Goal: Task Accomplishment & Management: Manage account settings

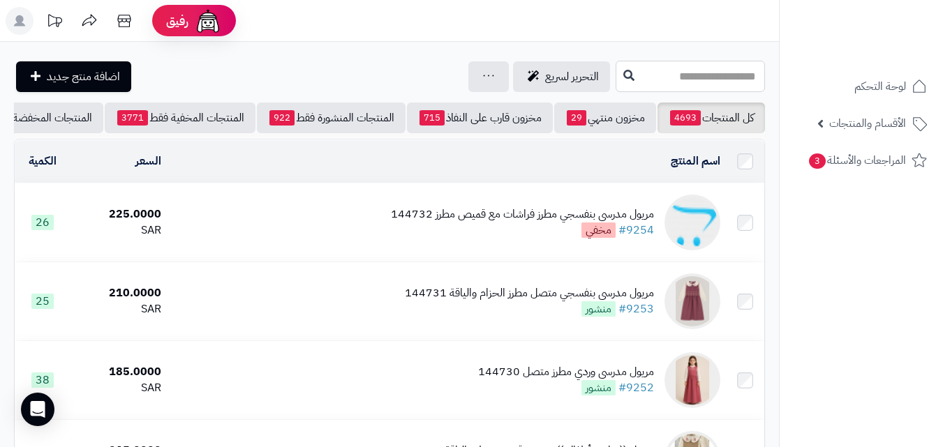
click at [616, 78] on input "text" at bounding box center [690, 76] width 149 height 31
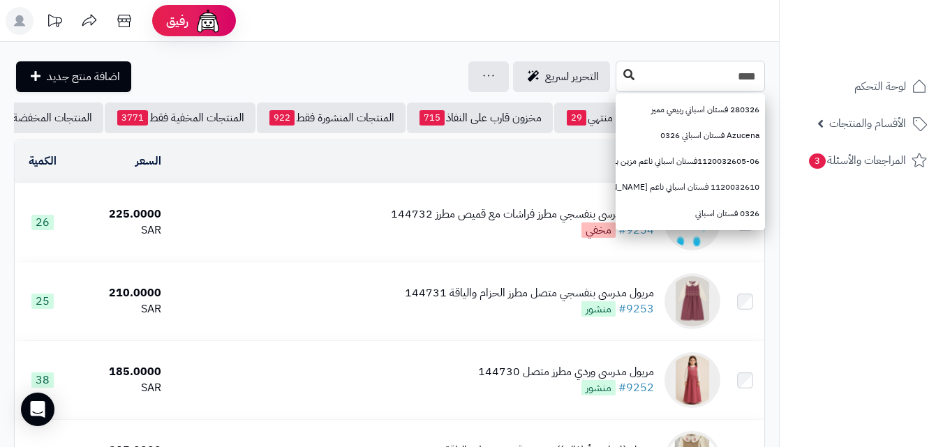
type input "****"
click at [623, 75] on icon at bounding box center [628, 74] width 11 height 11
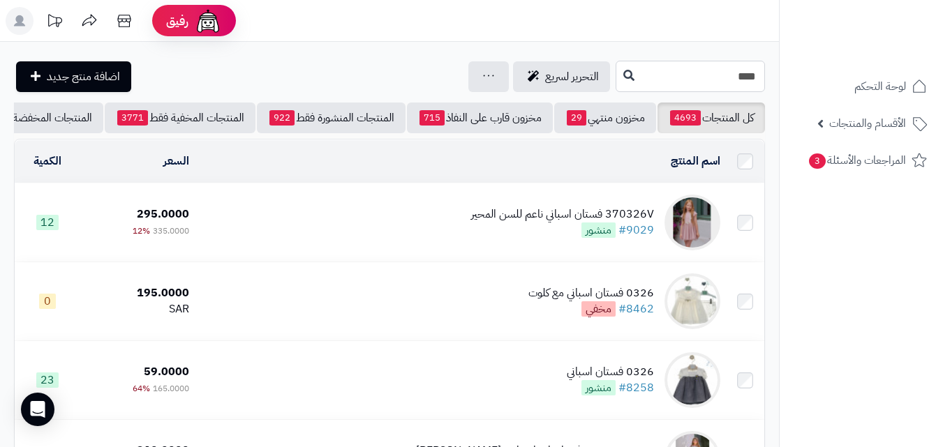
drag, startPoint x: 925, startPoint y: 90, endPoint x: 951, endPoint y: 95, distance: 27.0
click at [942, 94] on html "رفيق ! الطلبات معالجة مكتمل إرجاع المنتجات العملاء المتواجدون الان 20237 عملاء …" at bounding box center [471, 223] width 943 height 447
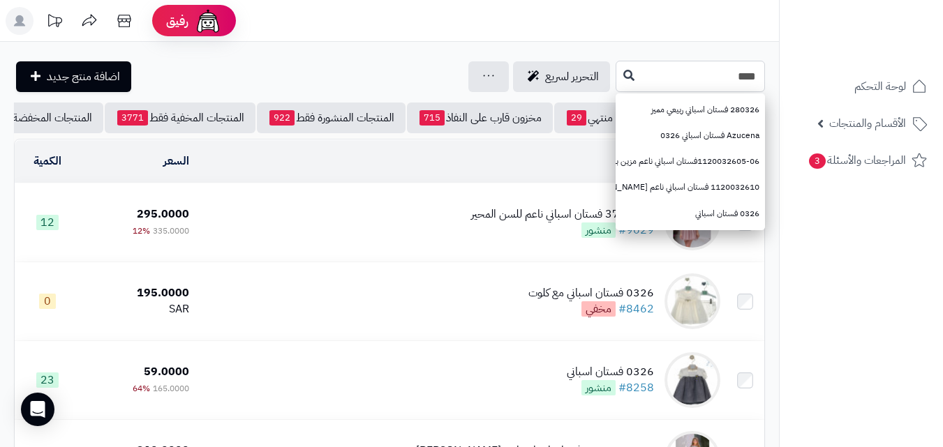
type input "*"
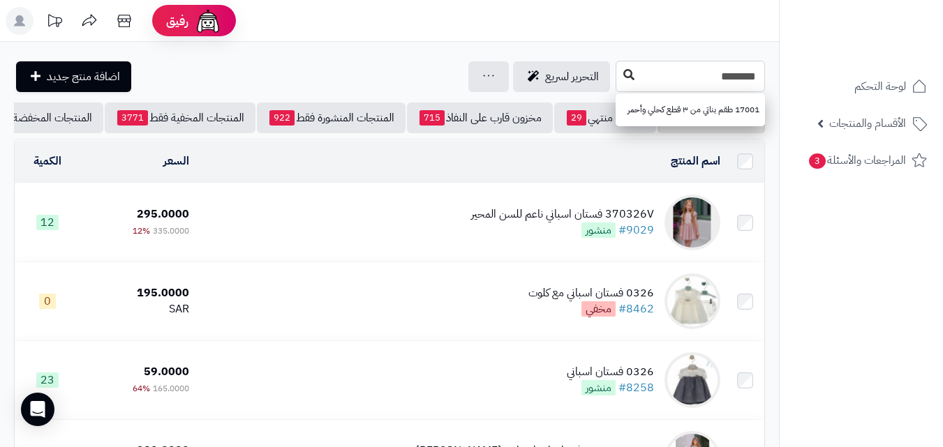
type input "********"
click at [618, 69] on button at bounding box center [628, 75] width 21 height 27
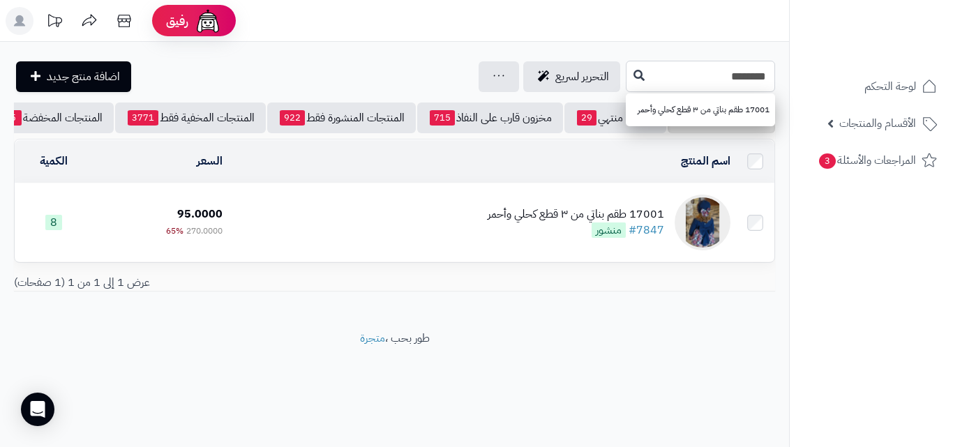
drag, startPoint x: 681, startPoint y: 66, endPoint x: 737, endPoint y: 75, distance: 56.7
click at [737, 75] on input "********" at bounding box center [700, 76] width 149 height 31
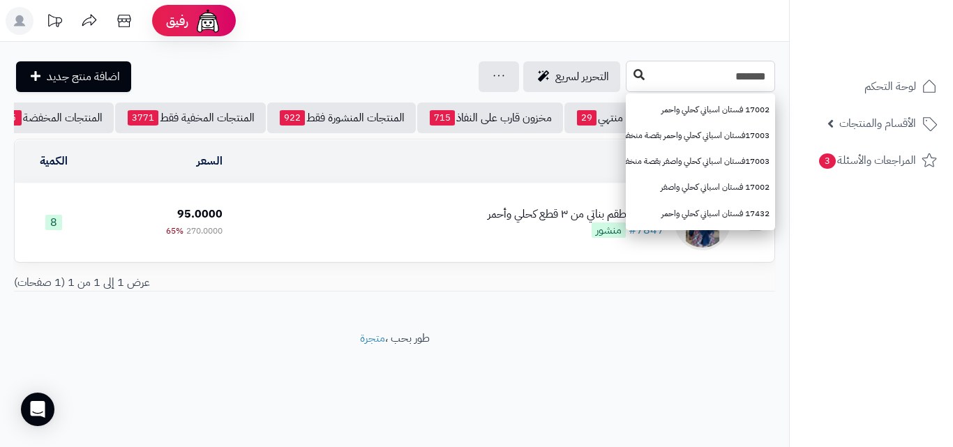
type input "*******"
click at [634, 74] on icon at bounding box center [639, 74] width 11 height 11
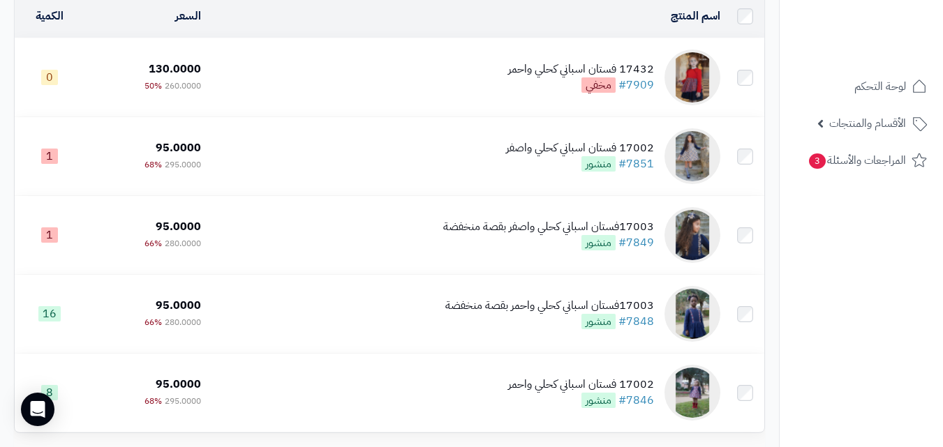
scroll to position [150, 0]
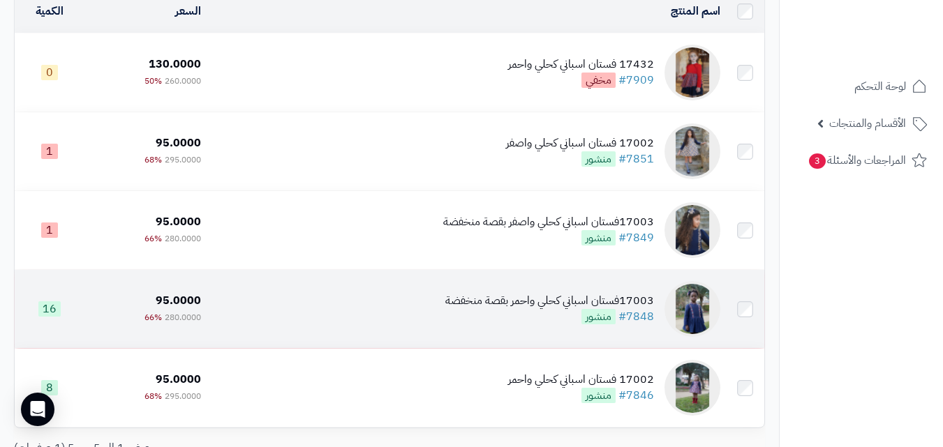
click at [502, 325] on div "17003فستان اسباني كحلي واحمر بقصة منخفضة #7848 منشور" at bounding box center [549, 309] width 209 height 32
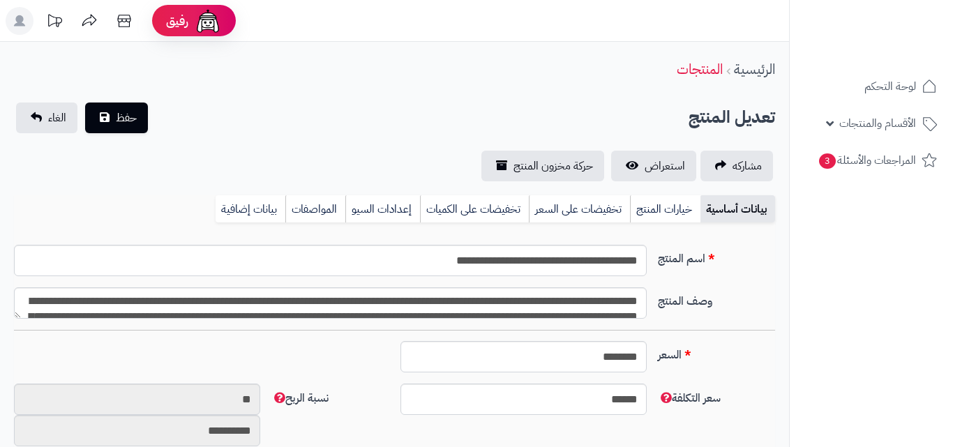
type input "******"
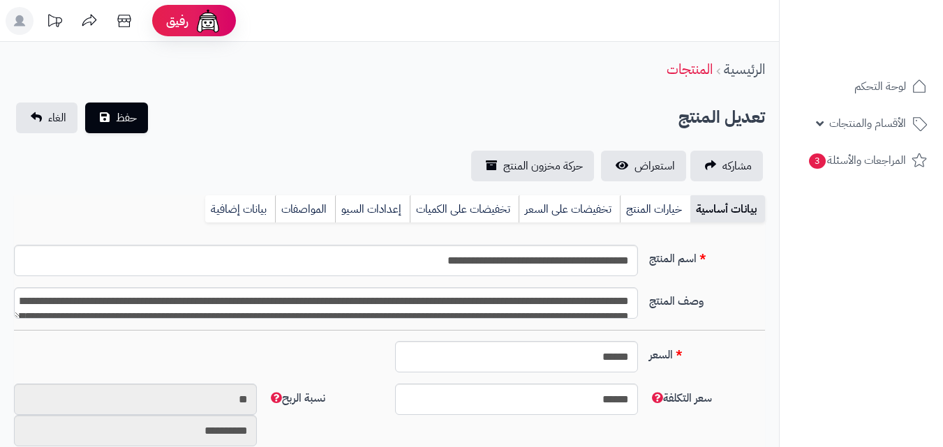
scroll to position [185, 0]
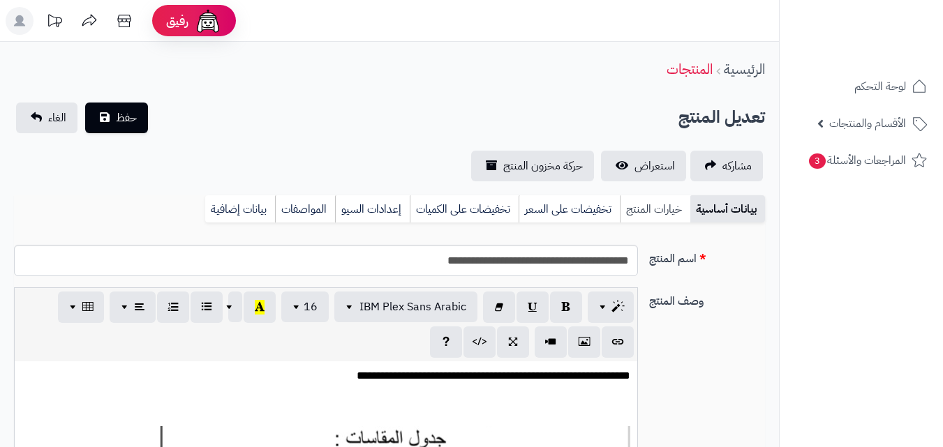
click at [676, 209] on link "خيارات المنتج" at bounding box center [655, 209] width 70 height 28
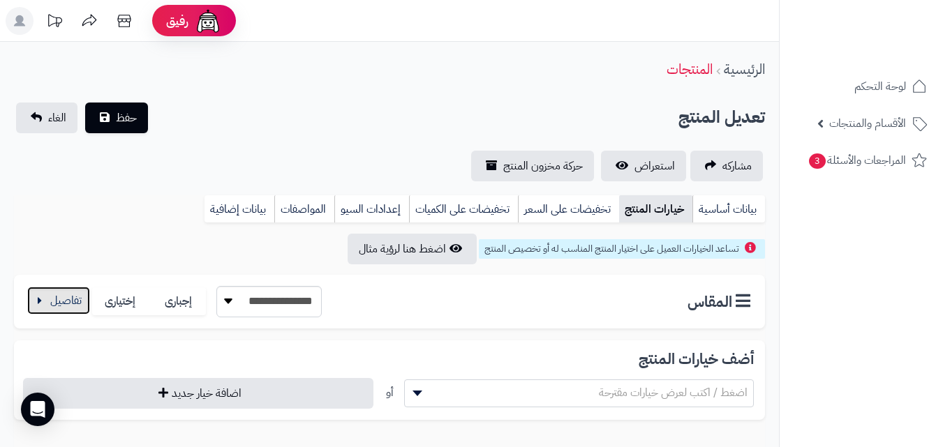
click at [56, 302] on button "button" at bounding box center [58, 301] width 63 height 28
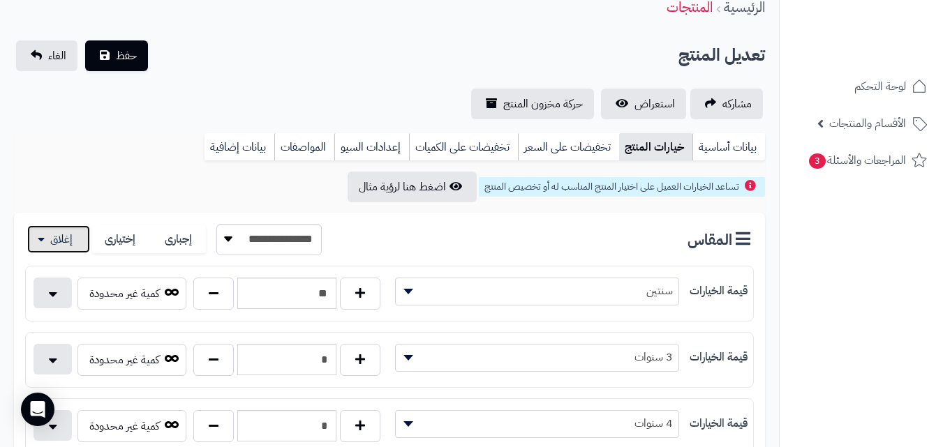
scroll to position [51, 0]
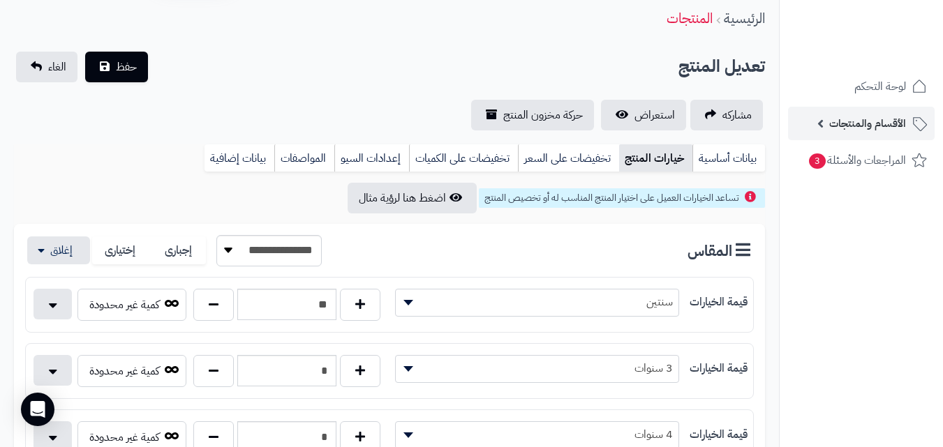
click at [872, 121] on span "الأقسام والمنتجات" at bounding box center [867, 124] width 77 height 20
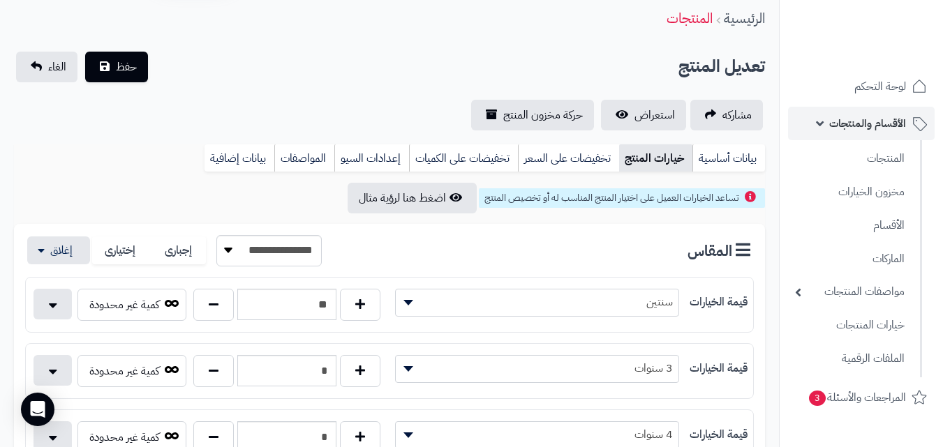
click at [870, 124] on span "الأقسام والمنتجات" at bounding box center [867, 124] width 77 height 20
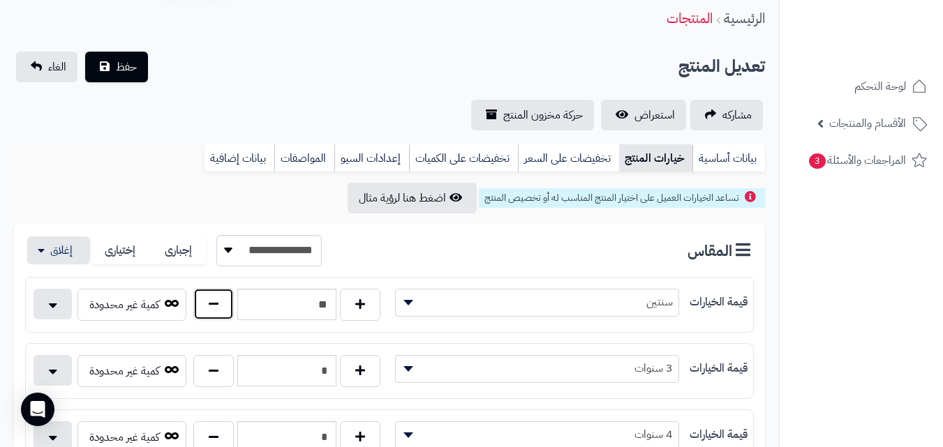
click at [221, 314] on button "button" at bounding box center [213, 304] width 40 height 32
type input "**"
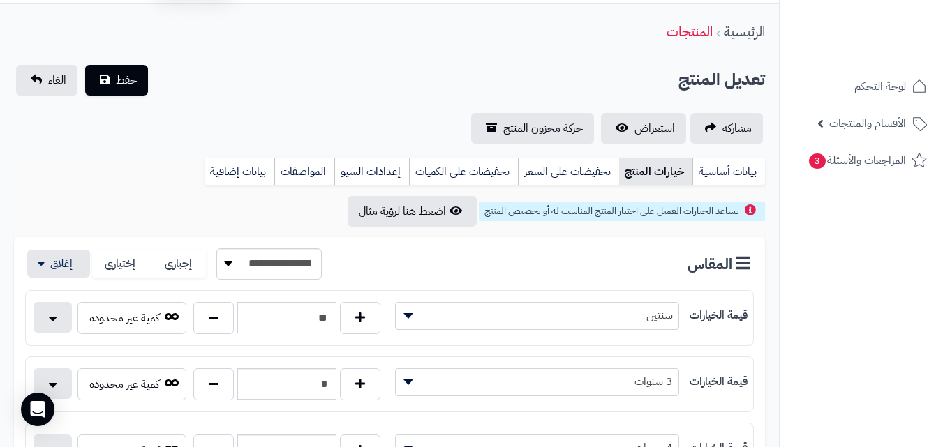
scroll to position [0, 0]
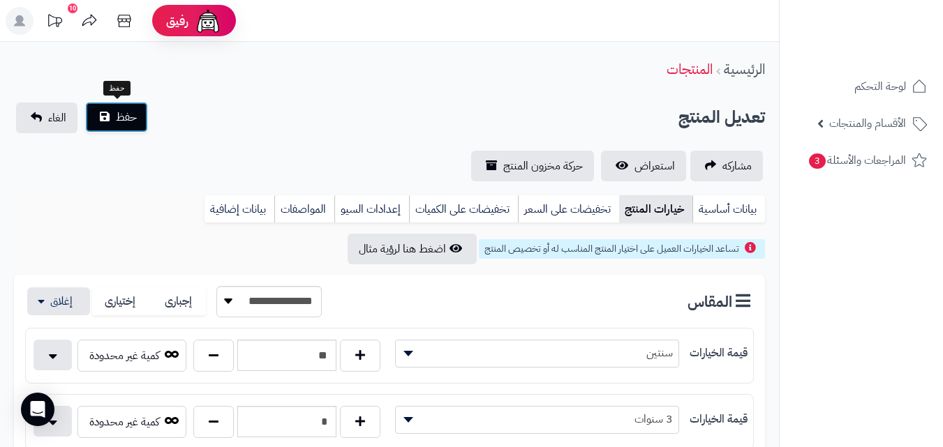
click at [114, 126] on button "حفظ" at bounding box center [116, 117] width 63 height 31
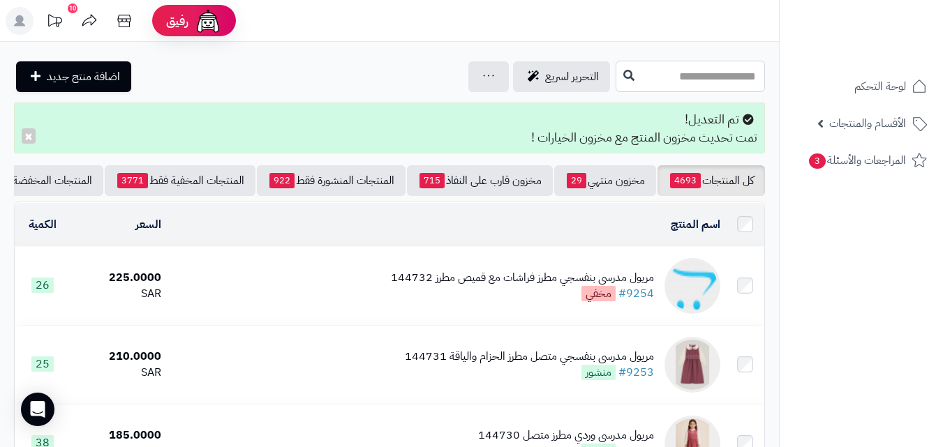
click at [727, 86] on input "text" at bounding box center [690, 76] width 149 height 31
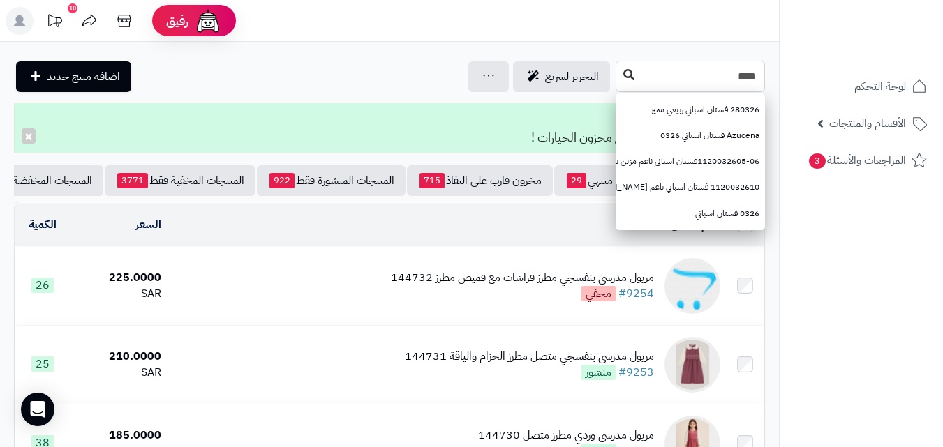
type input "****"
click at [618, 80] on button at bounding box center [628, 75] width 21 height 27
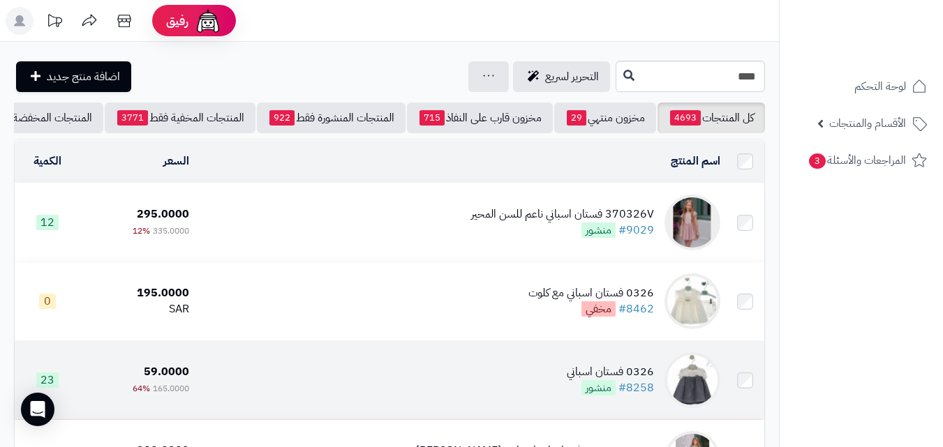
click at [371, 389] on td "0326 فستان اسباني #8258 منشور" at bounding box center [460, 380] width 531 height 78
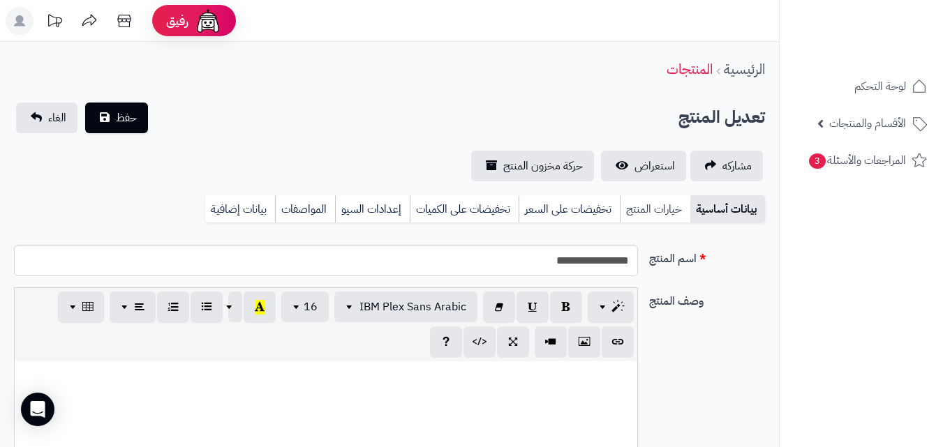
scroll to position [202, 0]
click at [657, 209] on link "خيارات المنتج" at bounding box center [655, 209] width 70 height 28
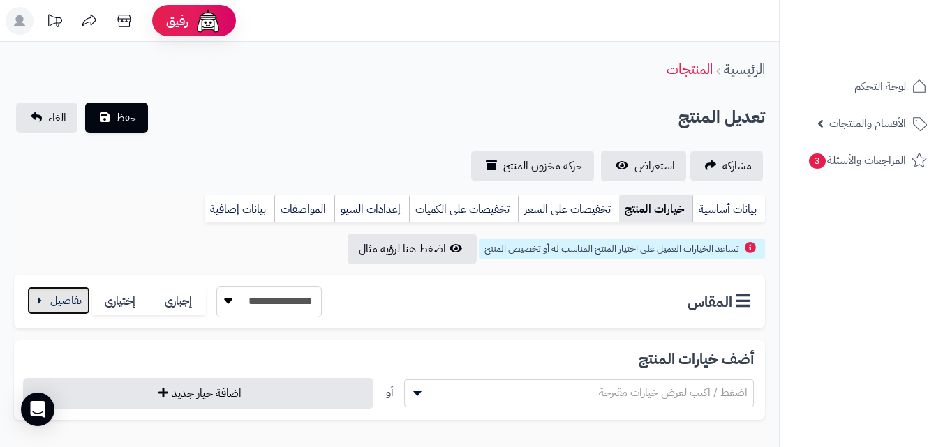
click at [57, 306] on button "button" at bounding box center [58, 301] width 63 height 28
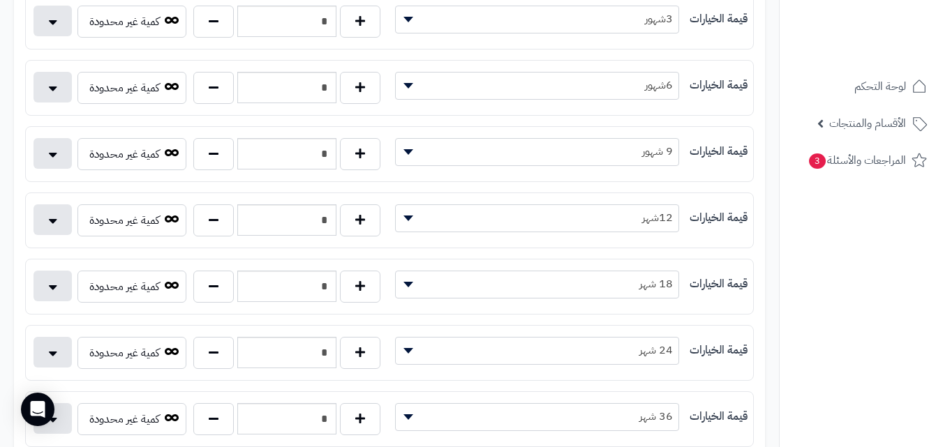
scroll to position [391, 0]
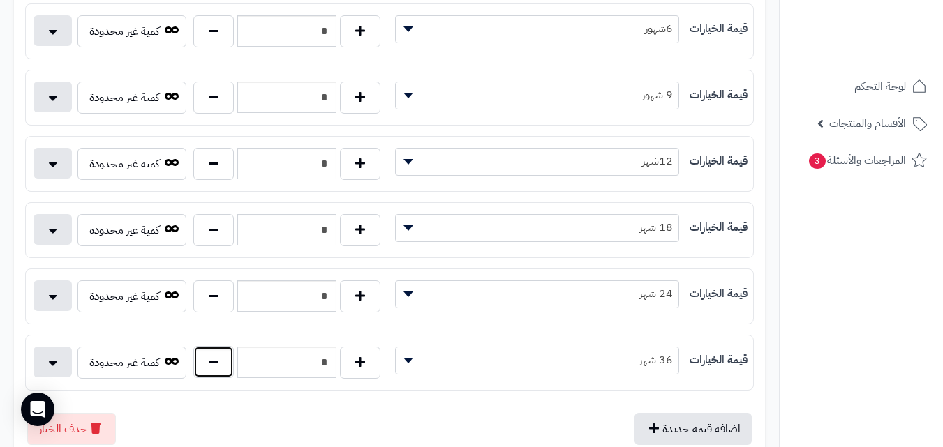
click at [198, 373] on button "button" at bounding box center [213, 362] width 40 height 32
type input "*"
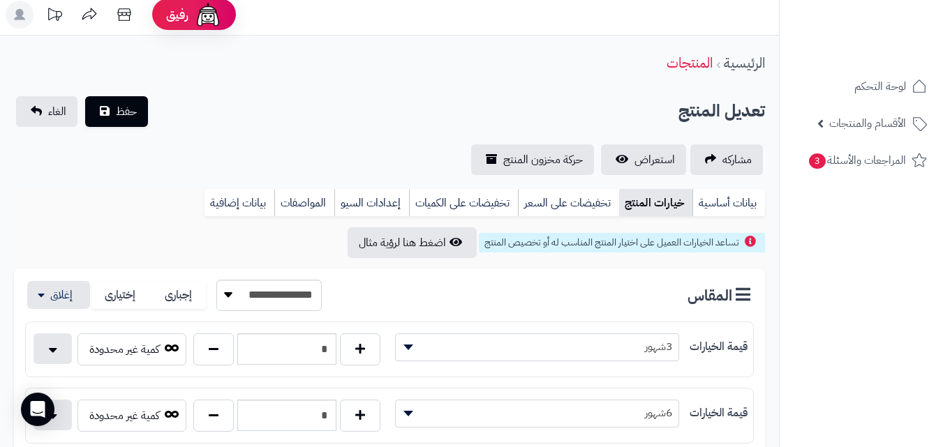
scroll to position [0, 0]
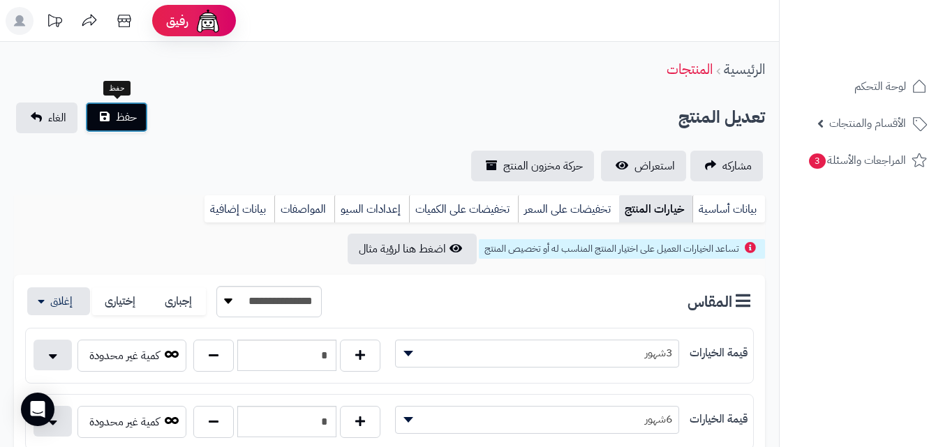
click at [135, 114] on span "حفظ" at bounding box center [126, 117] width 21 height 17
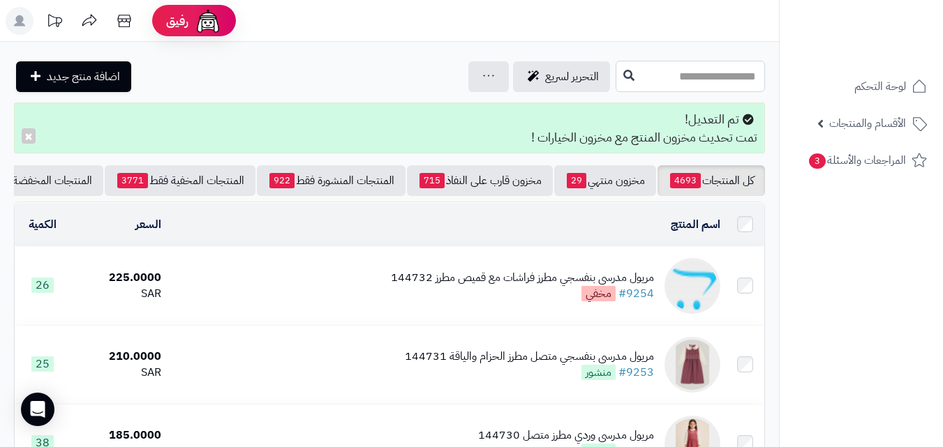
click at [678, 77] on input "text" at bounding box center [690, 76] width 149 height 31
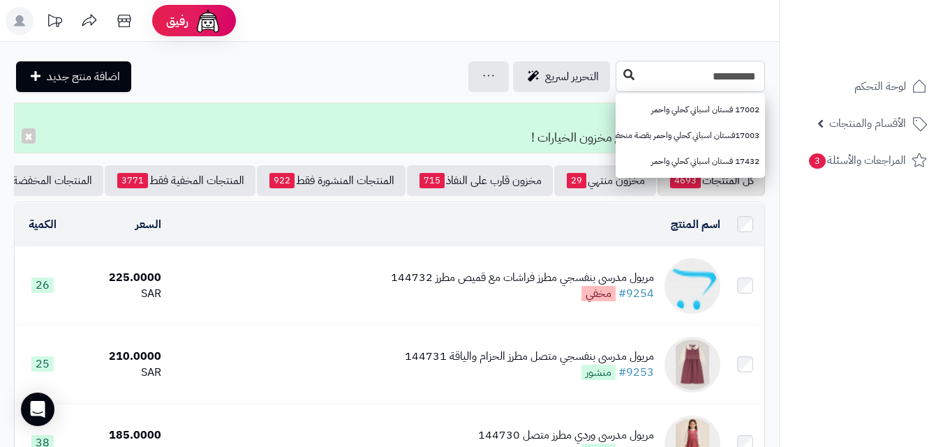
type input "**********"
click at [623, 73] on icon at bounding box center [628, 74] width 11 height 11
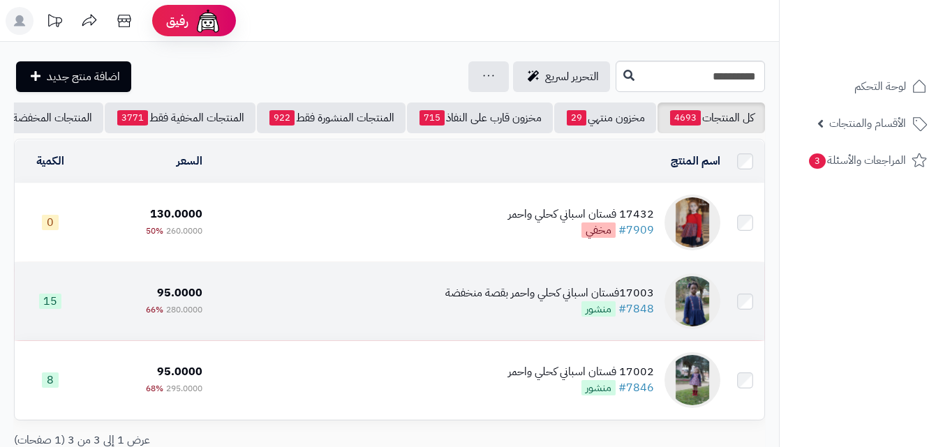
click at [514, 300] on div "17003فستان اسباني كحلي واحمر بقصة منخفضة" at bounding box center [549, 293] width 209 height 16
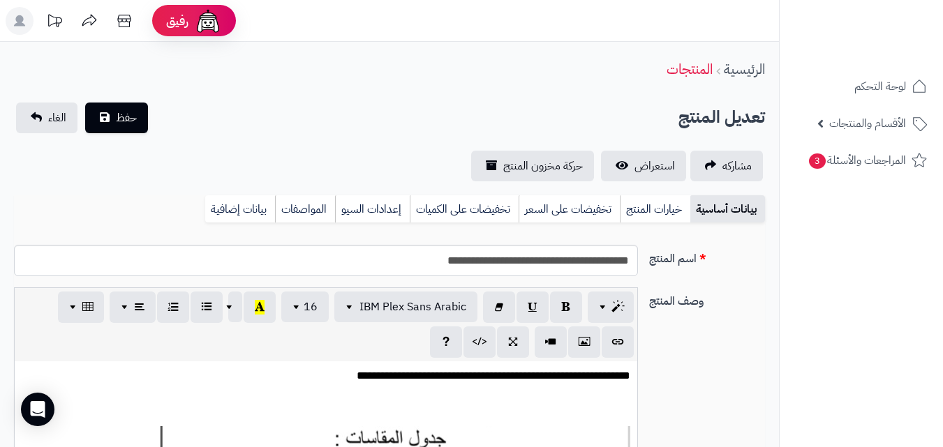
click at [669, 213] on link "خيارات المنتج" at bounding box center [655, 209] width 70 height 28
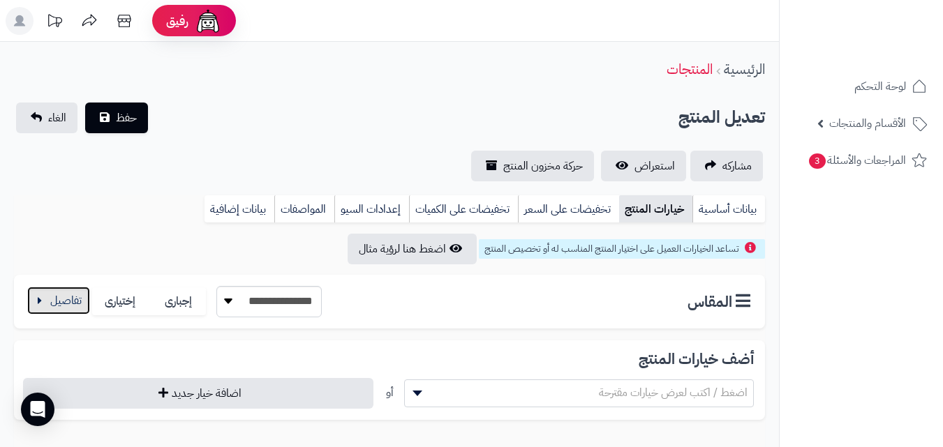
click at [85, 309] on button "button" at bounding box center [58, 301] width 63 height 28
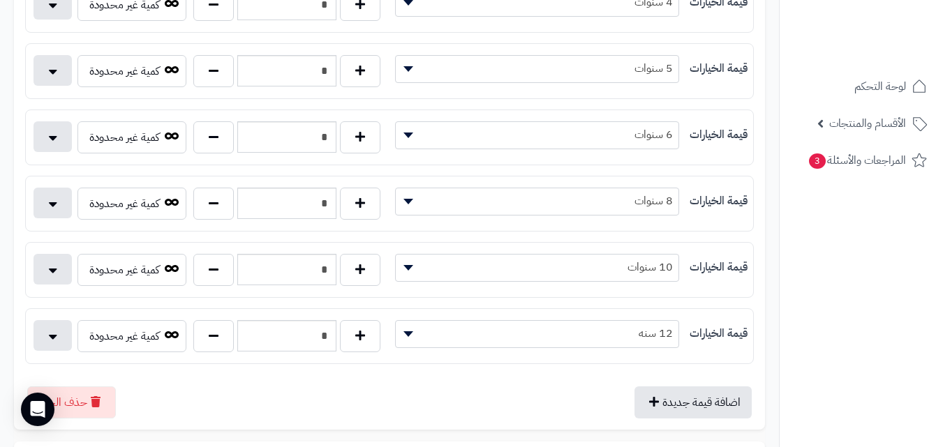
scroll to position [495, 0]
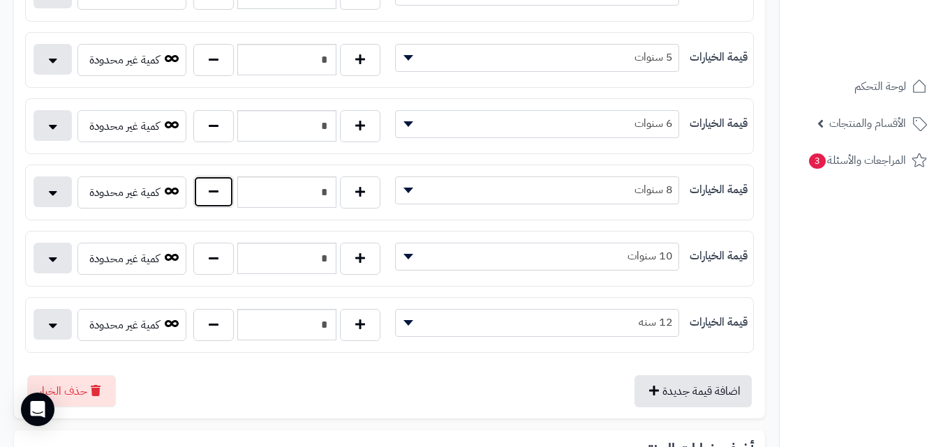
click at [229, 186] on button "button" at bounding box center [213, 192] width 40 height 32
type input "*"
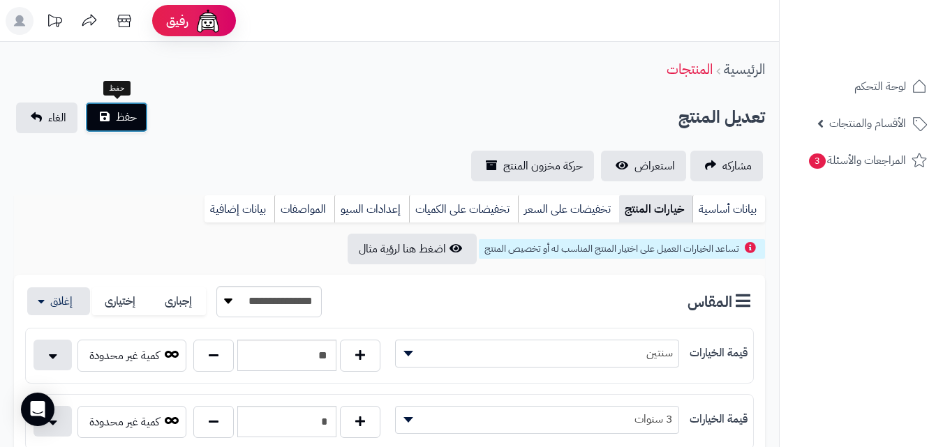
click at [128, 127] on button "حفظ" at bounding box center [116, 117] width 63 height 31
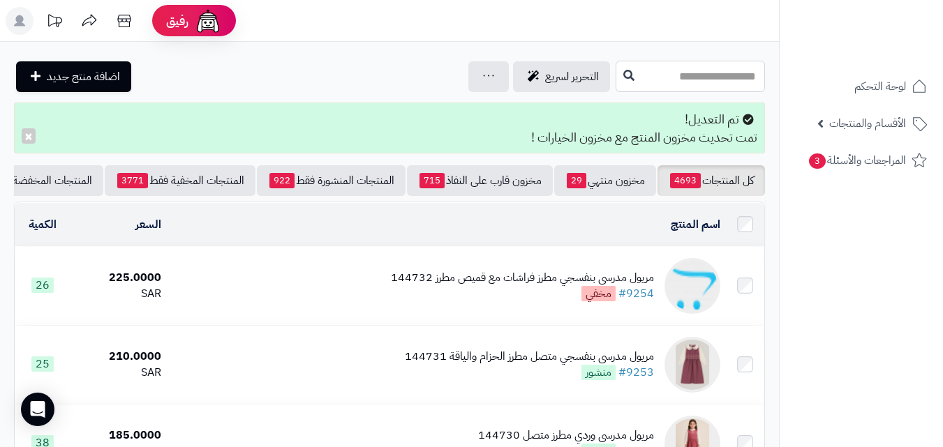
click at [660, 82] on input "text" at bounding box center [690, 76] width 149 height 31
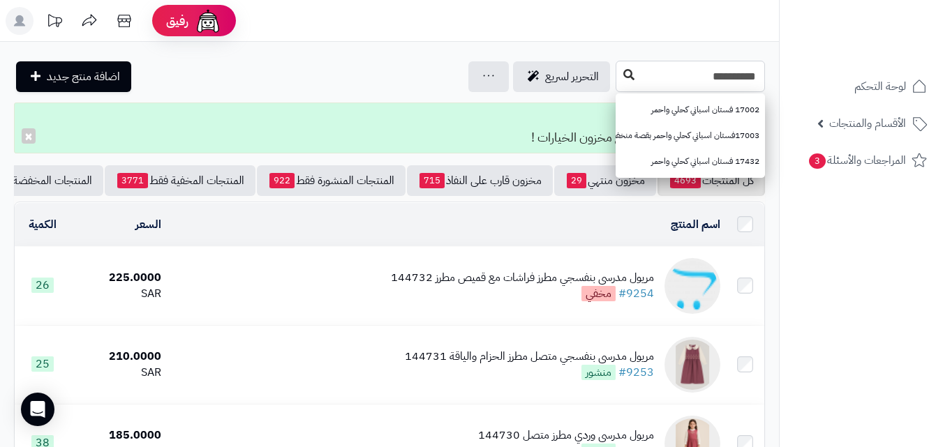
type input "**********"
click at [623, 71] on icon at bounding box center [628, 74] width 11 height 11
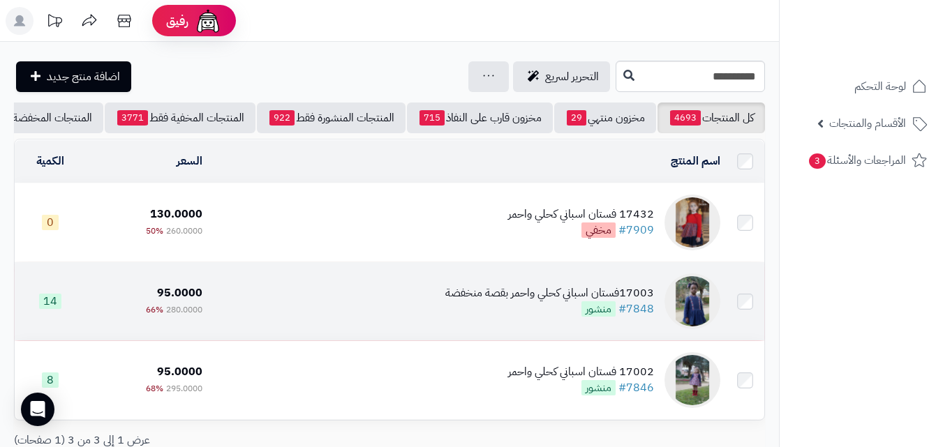
click at [489, 302] on div "17003فستان اسباني كحلي واحمر بقصة منخفضة" at bounding box center [549, 293] width 209 height 16
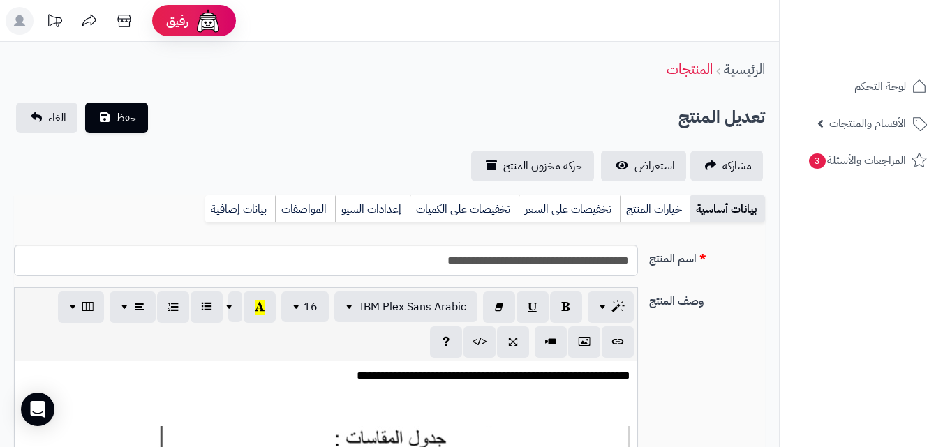
scroll to position [185, 0]
click at [675, 213] on link "خيارات المنتج" at bounding box center [655, 209] width 70 height 28
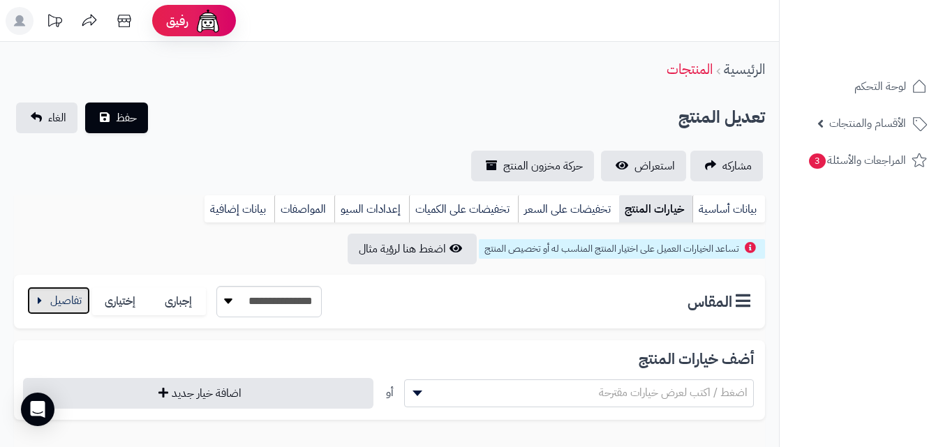
click at [65, 294] on button "button" at bounding box center [58, 301] width 63 height 28
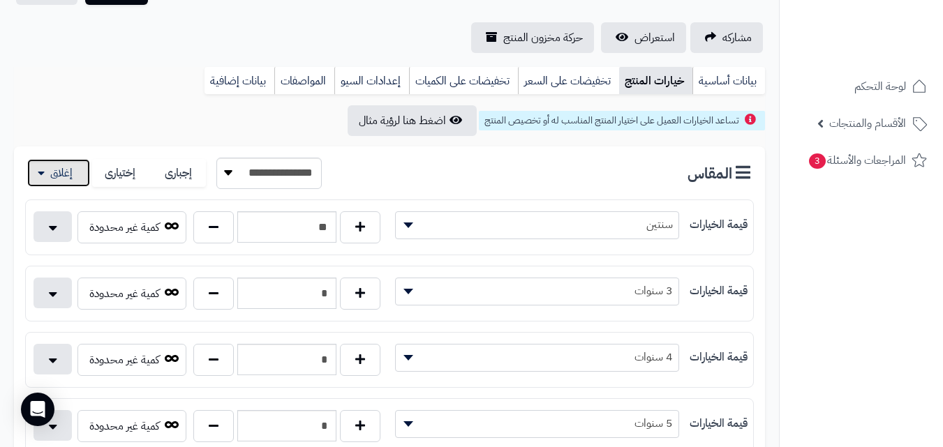
scroll to position [442, 0]
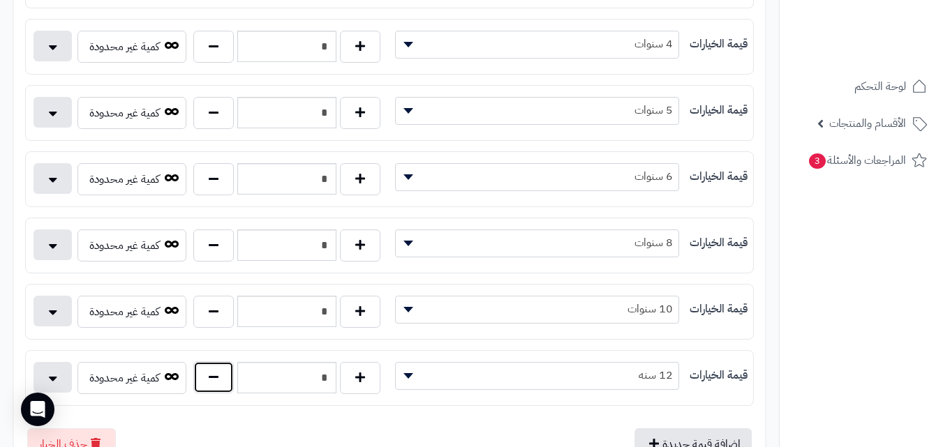
click at [202, 383] on button "button" at bounding box center [213, 378] width 40 height 32
type input "*"
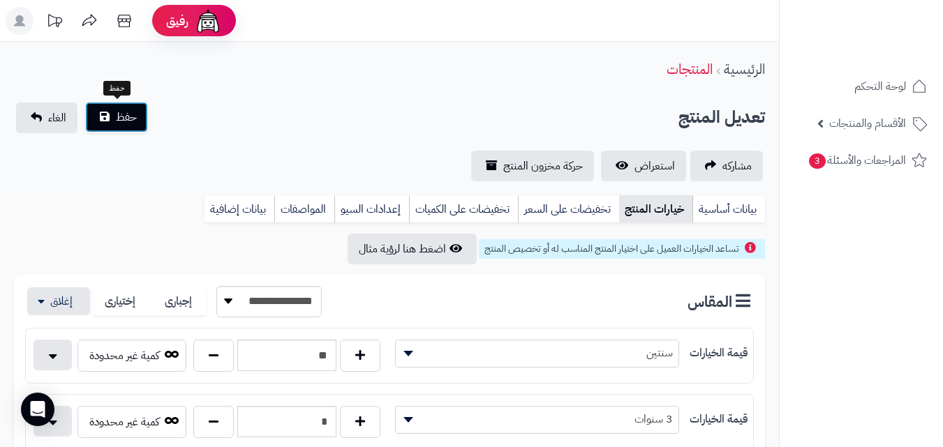
click at [124, 102] on button "حفظ" at bounding box center [116, 117] width 63 height 31
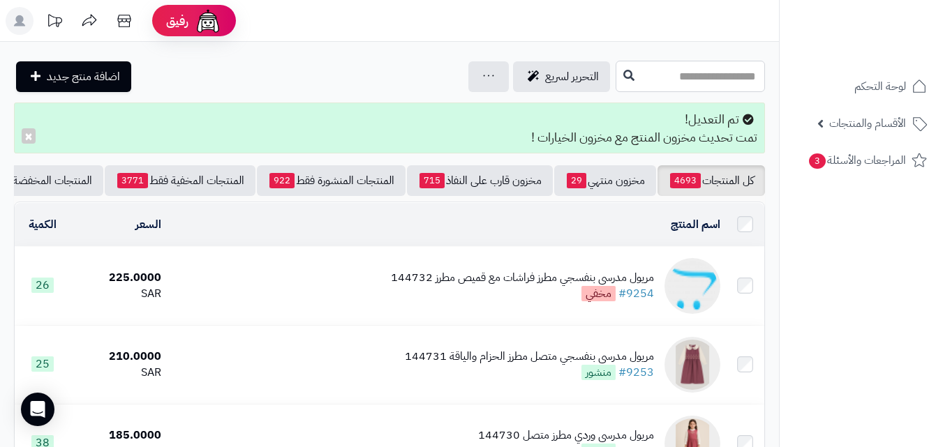
click at [699, 86] on input "text" at bounding box center [690, 76] width 149 height 31
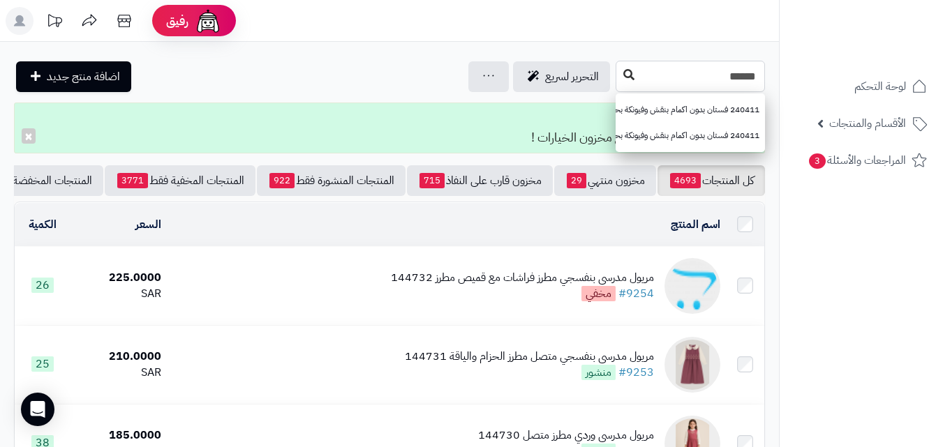
type input "******"
click at [623, 77] on icon at bounding box center [628, 74] width 11 height 11
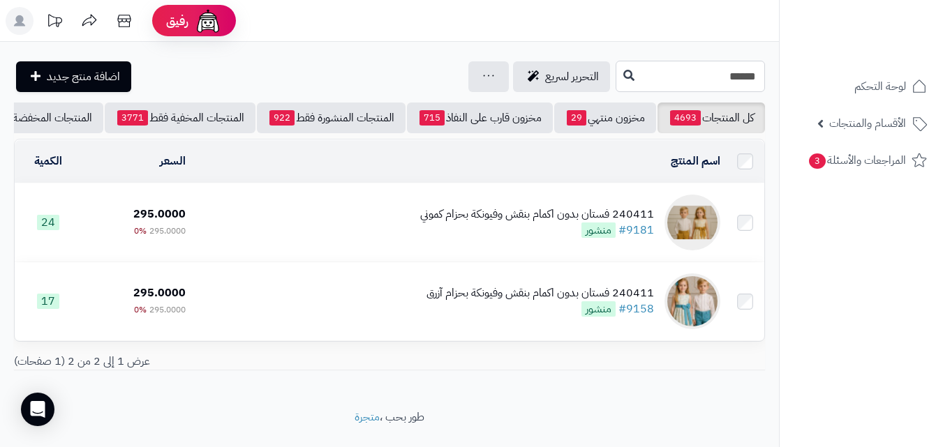
drag, startPoint x: 743, startPoint y: 75, endPoint x: 760, endPoint y: 78, distance: 17.7
click at [760, 78] on input "******" at bounding box center [690, 76] width 149 height 31
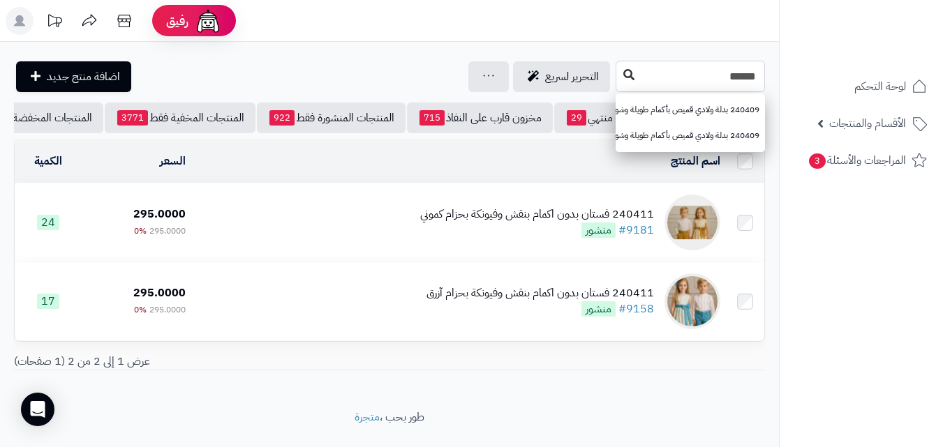
type input "******"
click at [618, 84] on button at bounding box center [628, 75] width 21 height 27
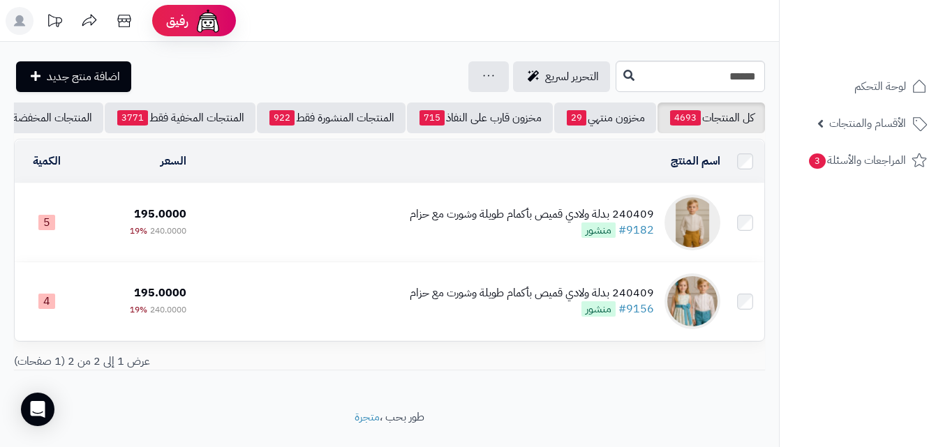
click at [445, 223] on div "240409 بدلة ولادي قميص بأكمام طويلة وشورت مع حزام" at bounding box center [532, 215] width 244 height 16
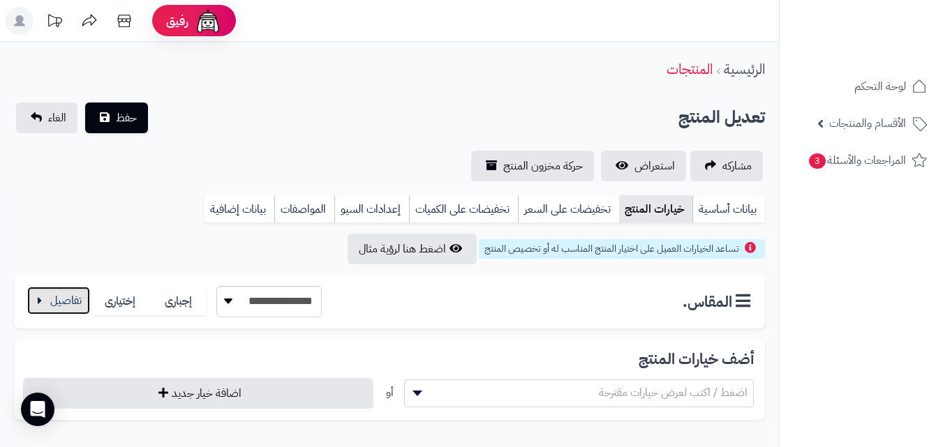
click at [52, 313] on button "button" at bounding box center [58, 301] width 63 height 28
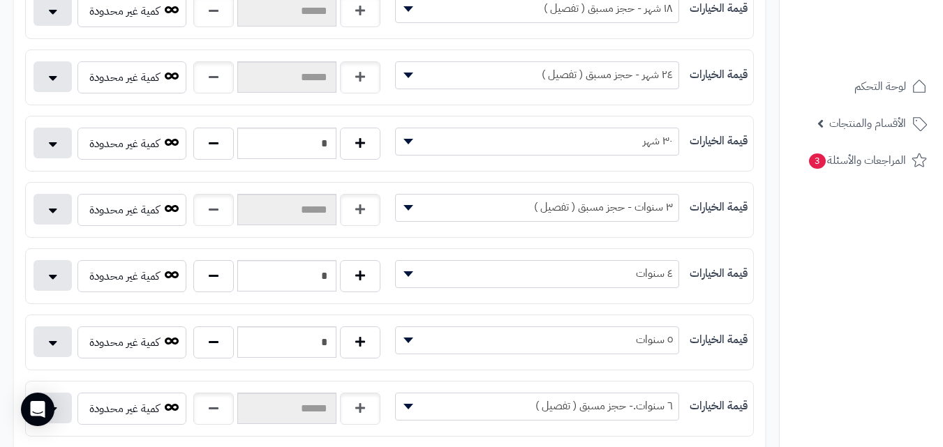
scroll to position [422, 0]
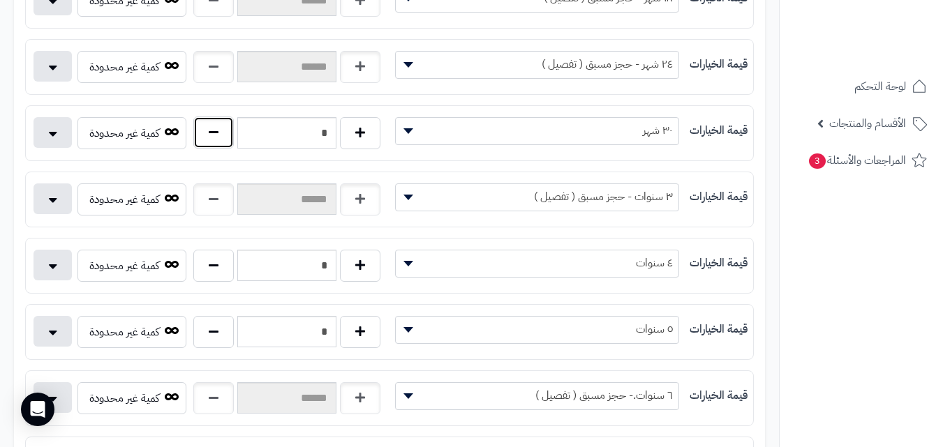
click at [226, 126] on button "button" at bounding box center [213, 133] width 40 height 32
type input "*"
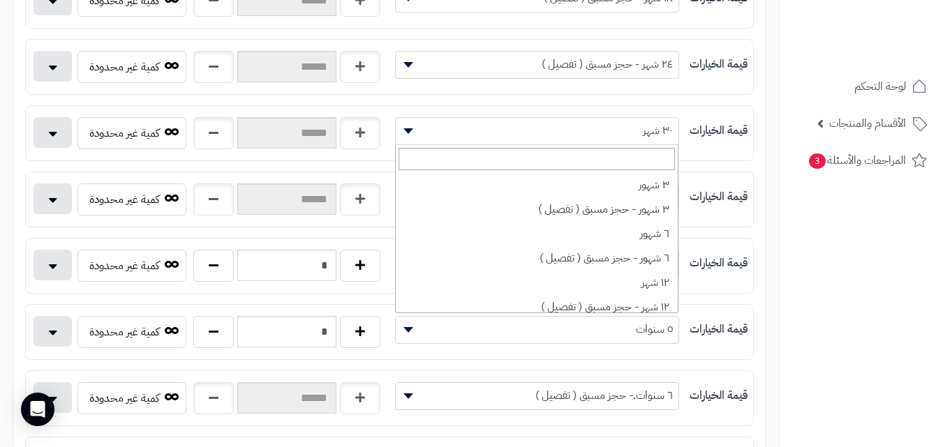
click at [539, 128] on span "٣٠ شهر" at bounding box center [537, 130] width 283 height 21
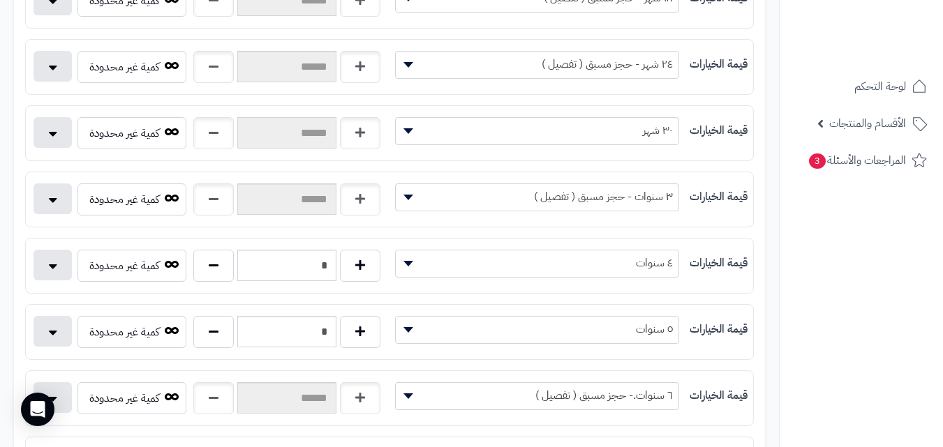
click at [302, 141] on input "text" at bounding box center [286, 132] width 99 height 31
click at [510, 127] on span "٣٠ شهر" at bounding box center [537, 130] width 283 height 21
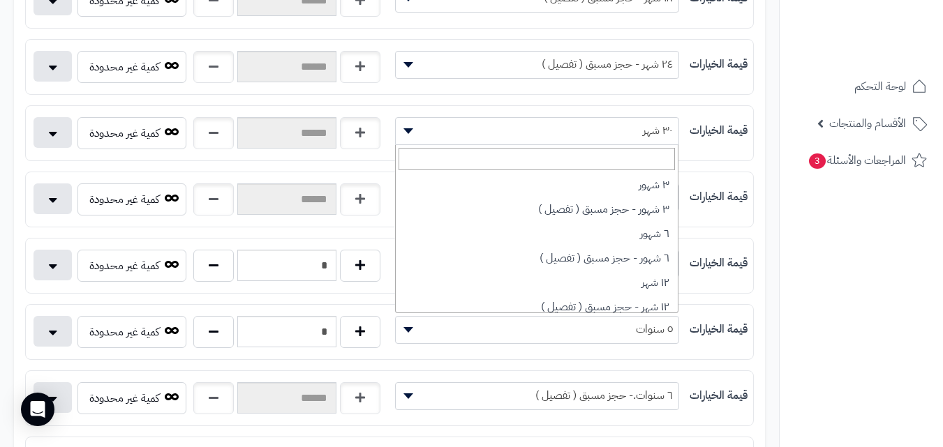
scroll to position [218, 0]
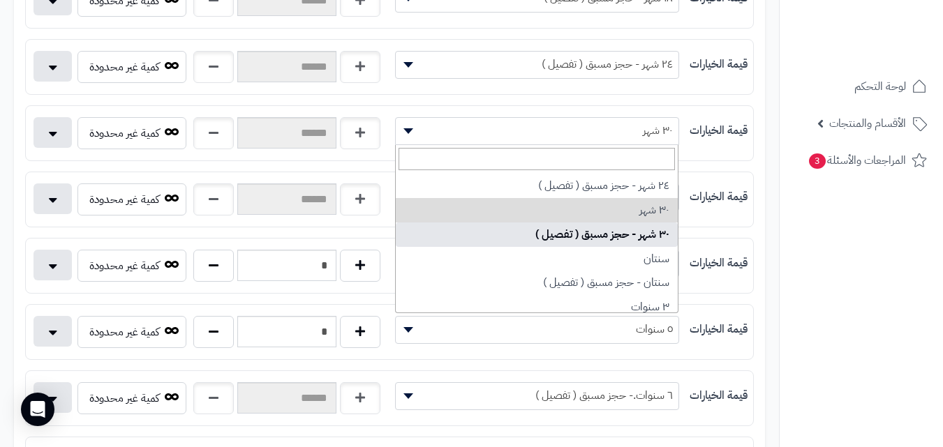
select select "***"
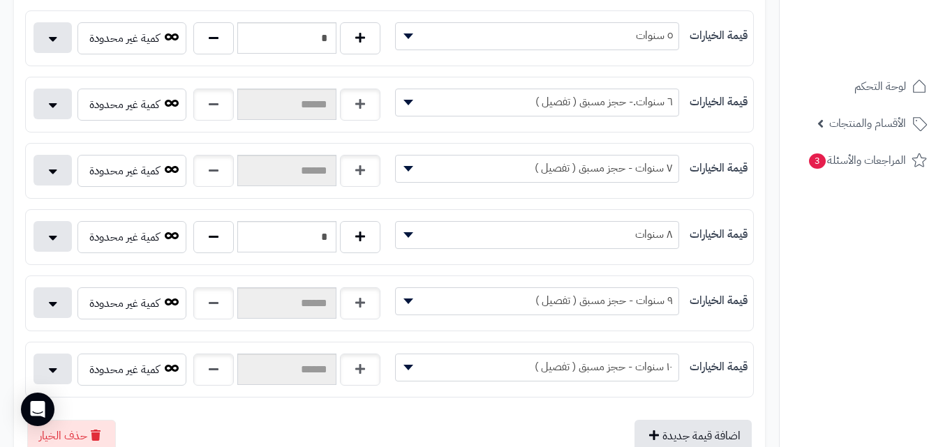
scroll to position [0, 0]
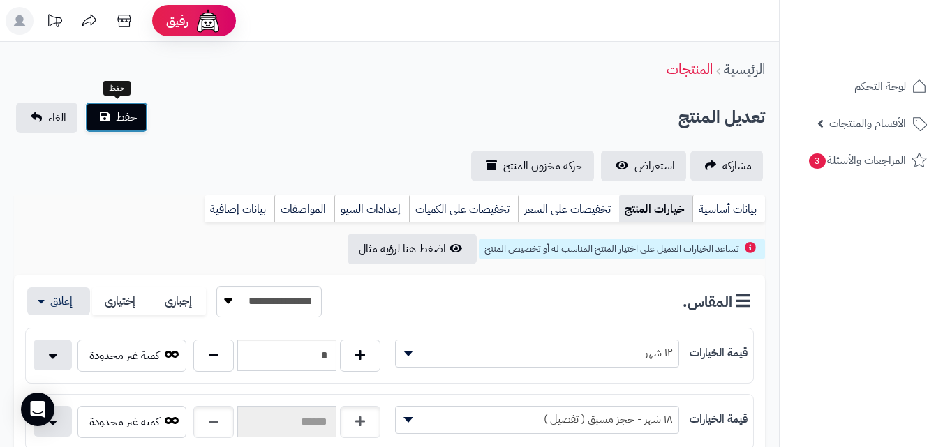
click at [139, 120] on button "حفظ" at bounding box center [116, 117] width 63 height 31
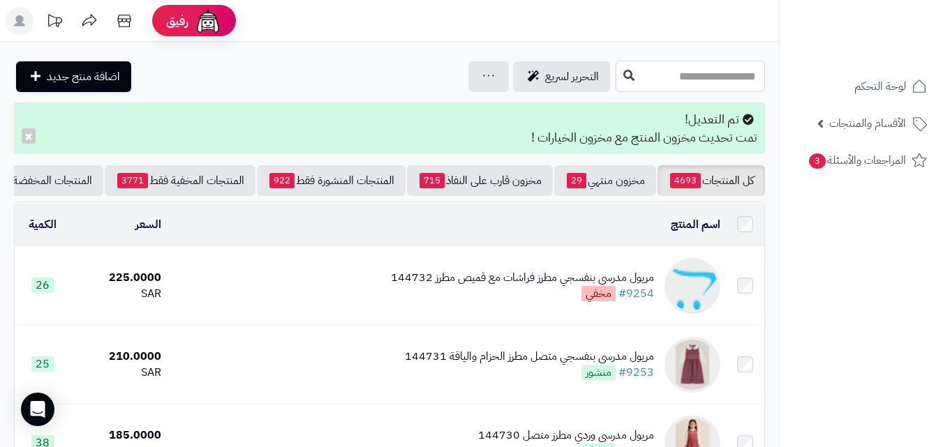
click at [694, 61] on input "text" at bounding box center [690, 76] width 149 height 31
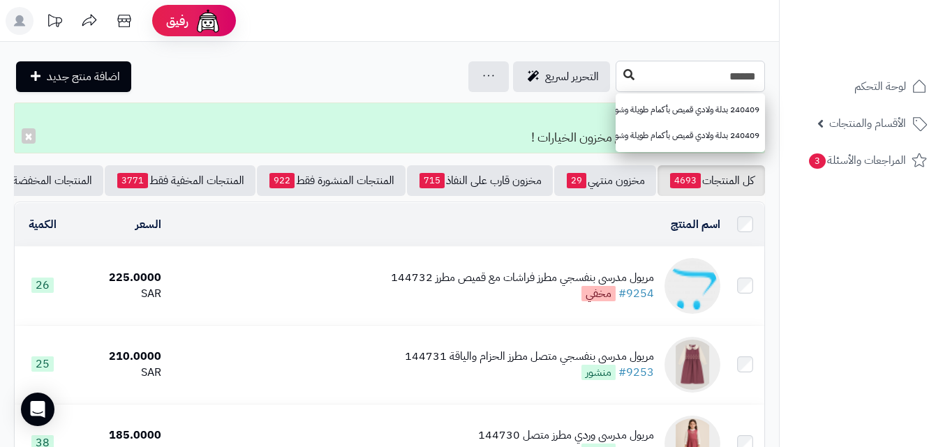
type input "******"
click at [618, 78] on button at bounding box center [628, 75] width 21 height 27
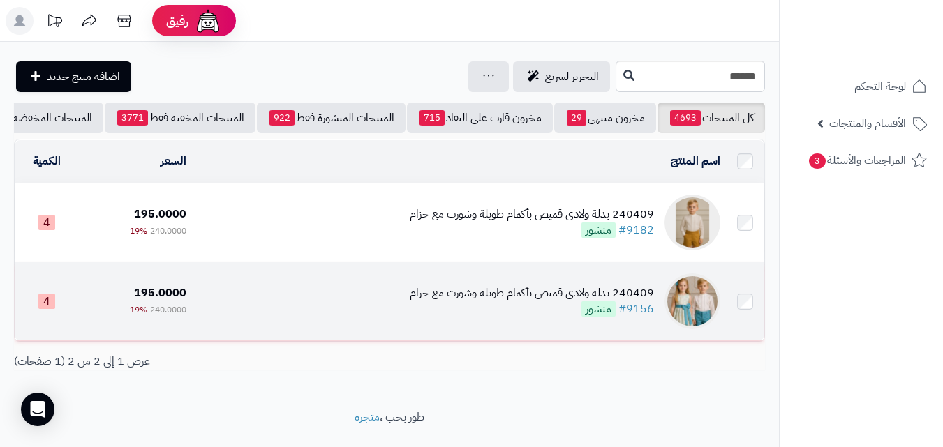
click at [512, 282] on td "240409 بدلة ولادي قميص بأكمام طويلة وشورت مع حزام #9156 منشور" at bounding box center [459, 301] width 534 height 78
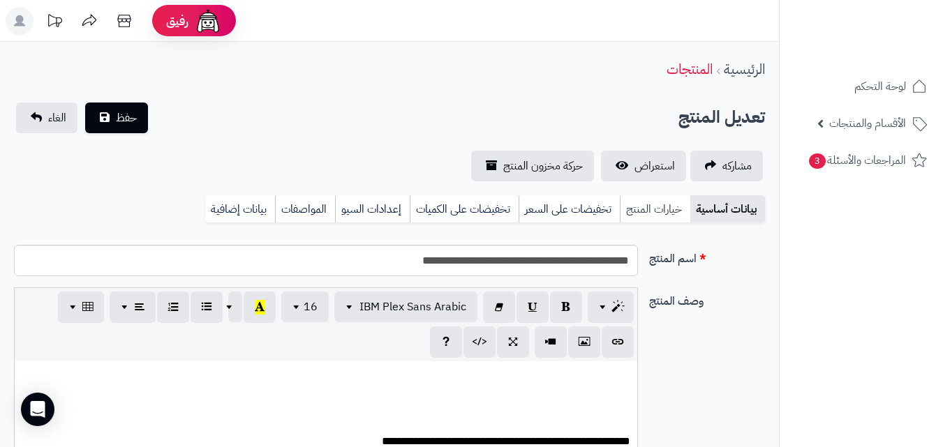
scroll to position [325, 0]
click at [642, 218] on link "خيارات المنتج" at bounding box center [655, 209] width 70 height 28
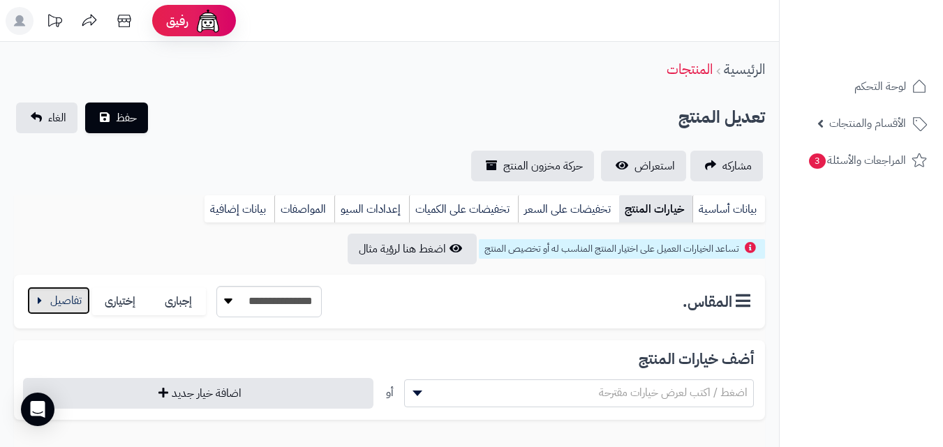
click at [54, 303] on button "button" at bounding box center [58, 301] width 63 height 28
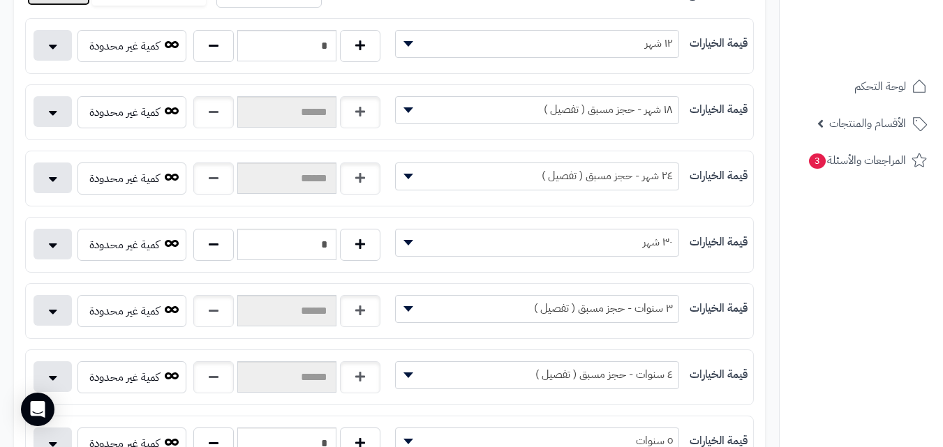
scroll to position [318, 0]
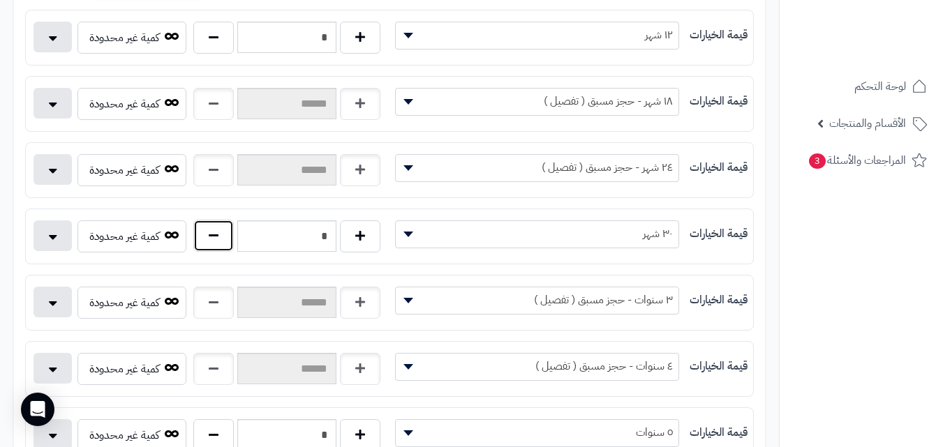
click at [216, 239] on button "button" at bounding box center [213, 236] width 40 height 32
type input "*"
click at [449, 240] on span "٣٠ شهر" at bounding box center [537, 233] width 283 height 21
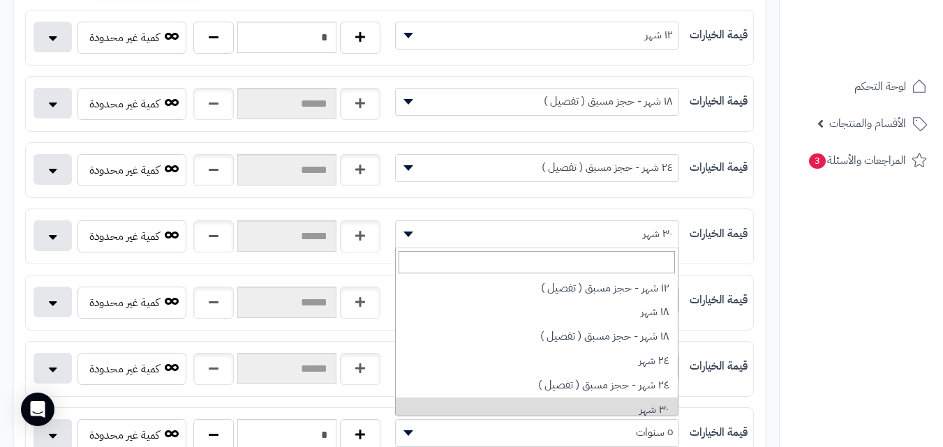
scroll to position [244, 0]
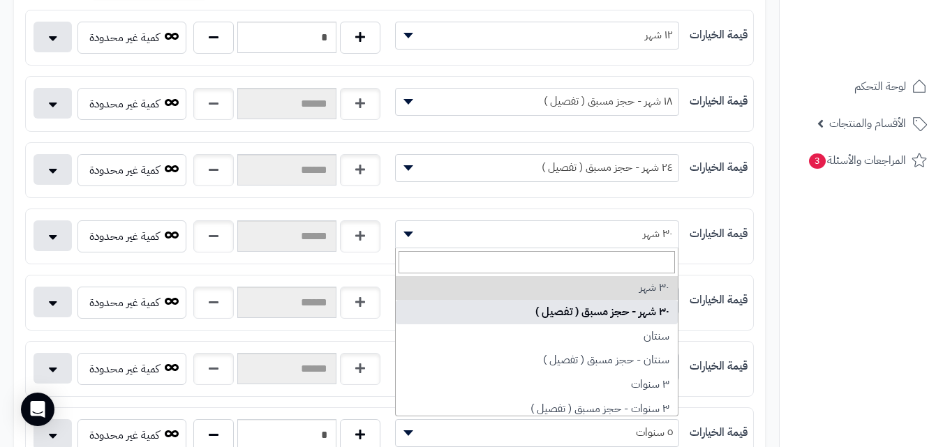
select select "***"
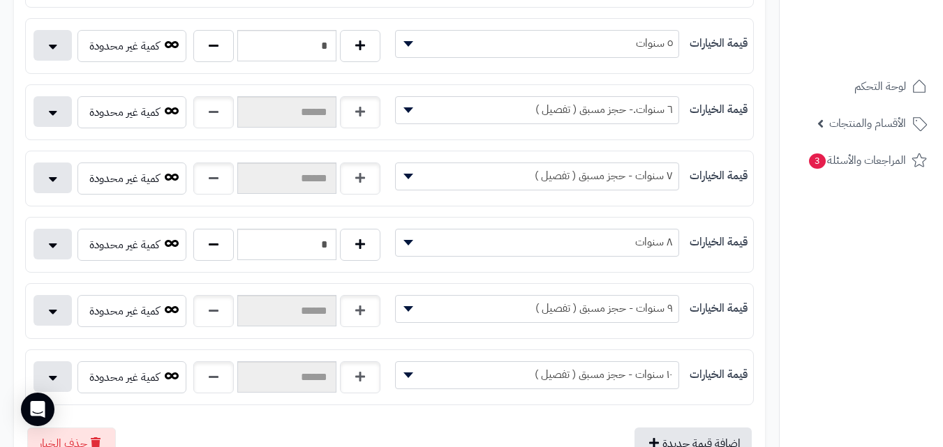
scroll to position [0, 0]
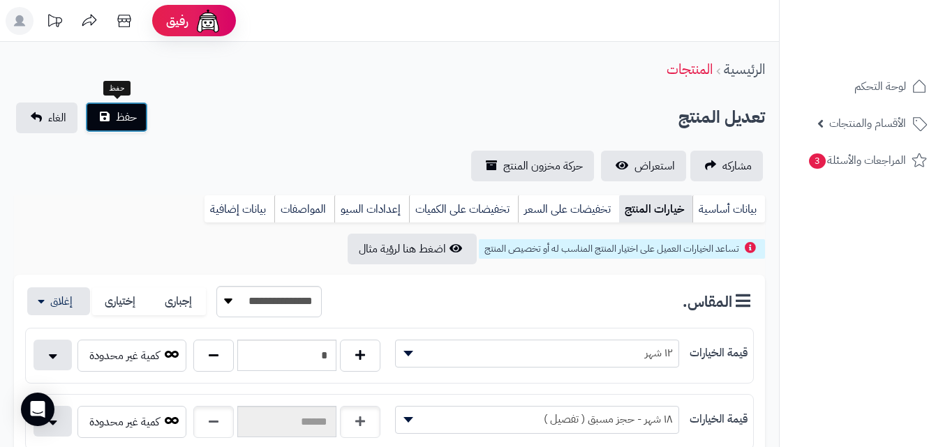
click at [128, 123] on span "حفظ" at bounding box center [126, 117] width 21 height 17
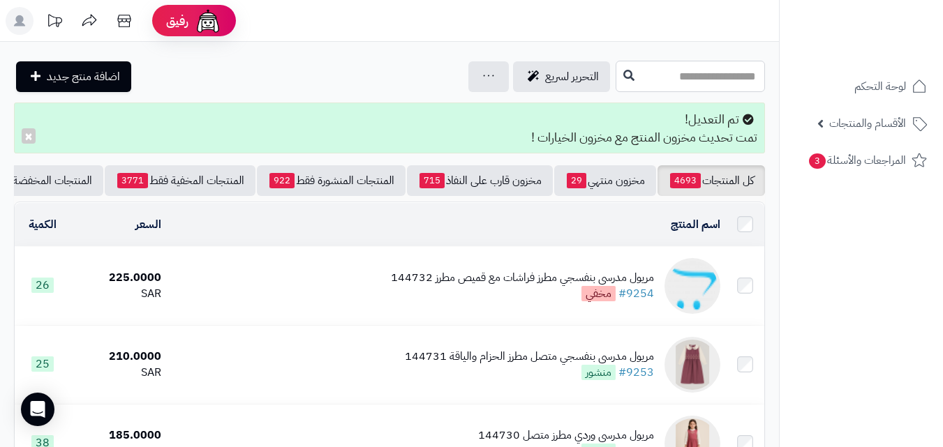
click at [627, 79] on input "text" at bounding box center [690, 76] width 149 height 31
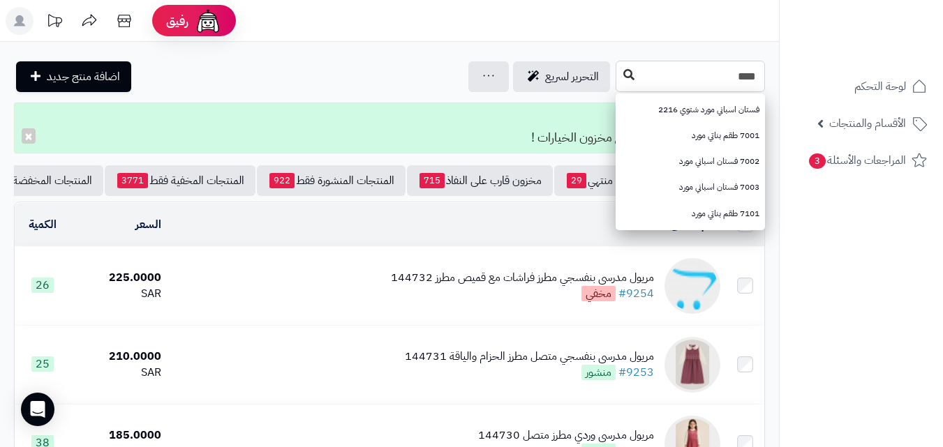
type input "****"
click at [618, 87] on button at bounding box center [628, 75] width 21 height 27
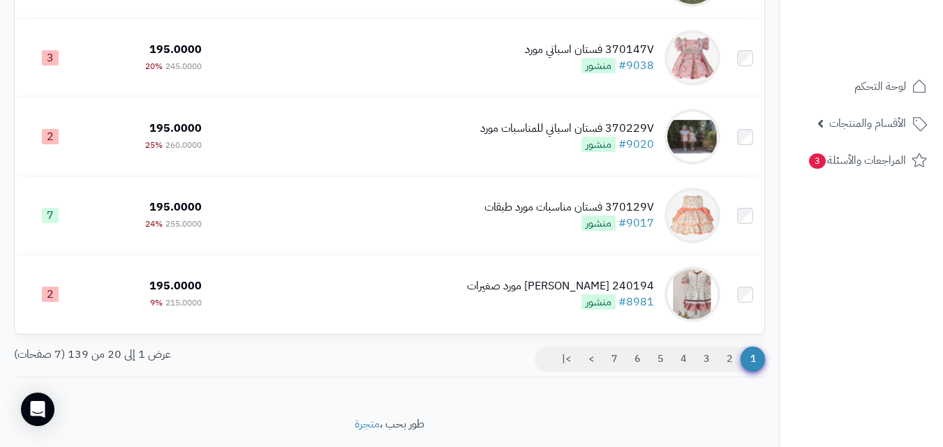
scroll to position [1474, 0]
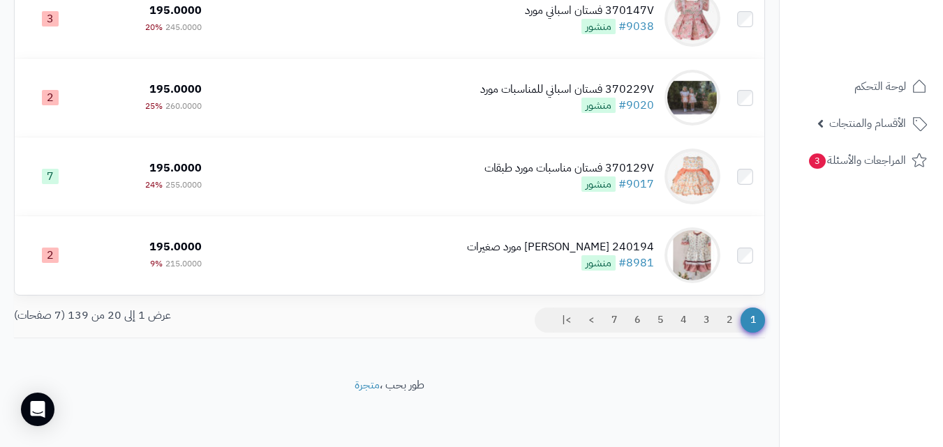
click at [733, 331] on link "2" at bounding box center [729, 320] width 24 height 25
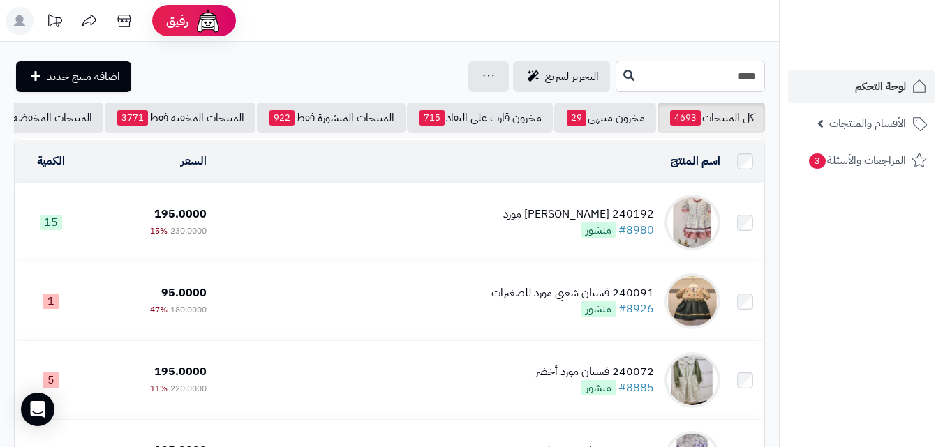
drag, startPoint x: 719, startPoint y: 82, endPoint x: 902, endPoint y: 76, distance: 183.6
type input "******"
click at [618, 80] on button at bounding box center [628, 75] width 21 height 27
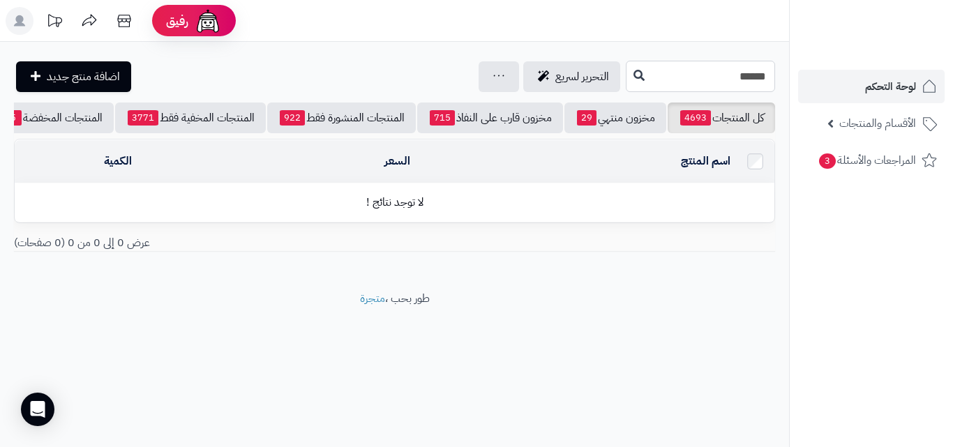
drag, startPoint x: 713, startPoint y: 70, endPoint x: 928, endPoint y: 72, distance: 215.7
click at [928, 72] on div "رفيق ! الطلبات معالجة مكتمل إرجاع المنتجات العملاء المتواجدون الان 20237 عملاء …" at bounding box center [476, 223] width 953 height 447
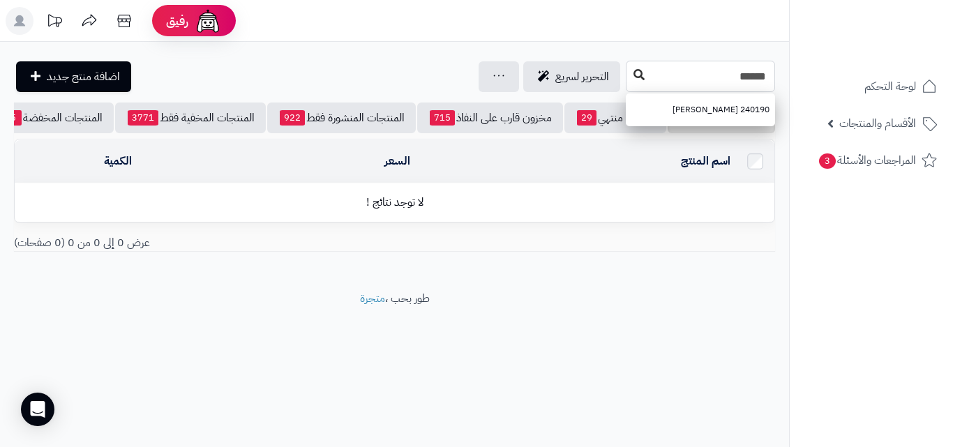
type input "******"
click at [634, 71] on icon at bounding box center [639, 74] width 11 height 11
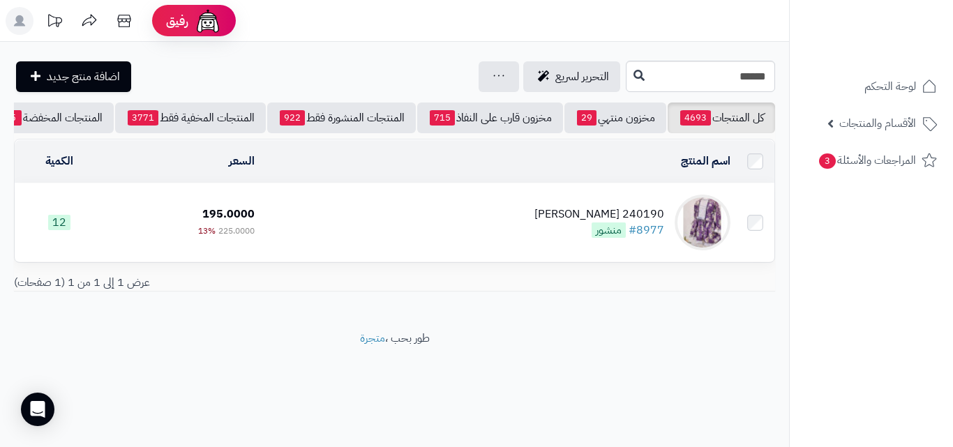
click at [555, 229] on td "240190 فستان ربيعي #8977 منشور" at bounding box center [498, 223] width 476 height 78
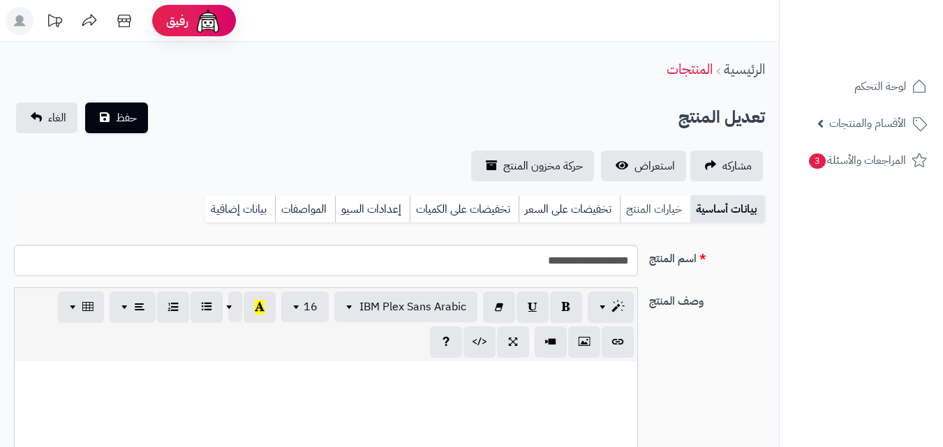
scroll to position [255, 0]
click at [650, 213] on link "خيارات المنتج" at bounding box center [655, 209] width 70 height 28
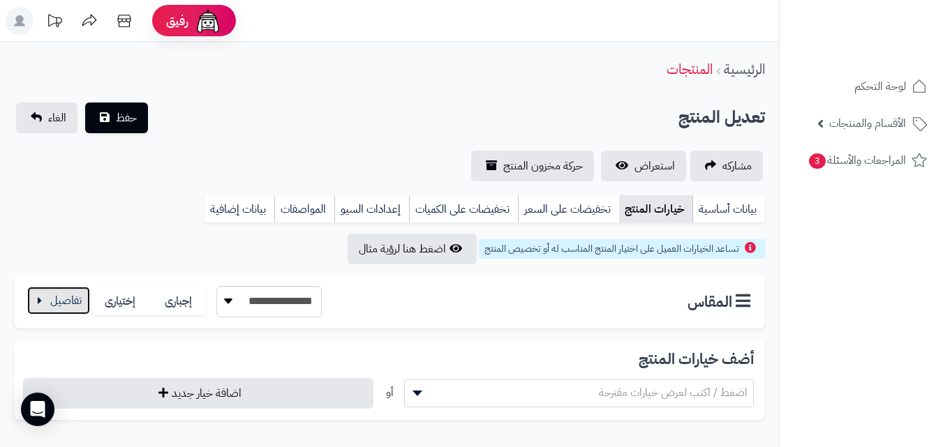
click at [66, 302] on button "button" at bounding box center [58, 301] width 63 height 28
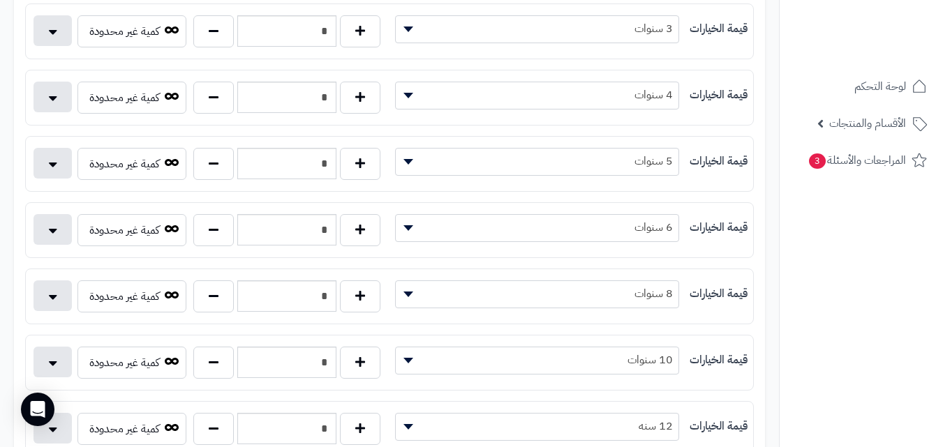
scroll to position [0, 0]
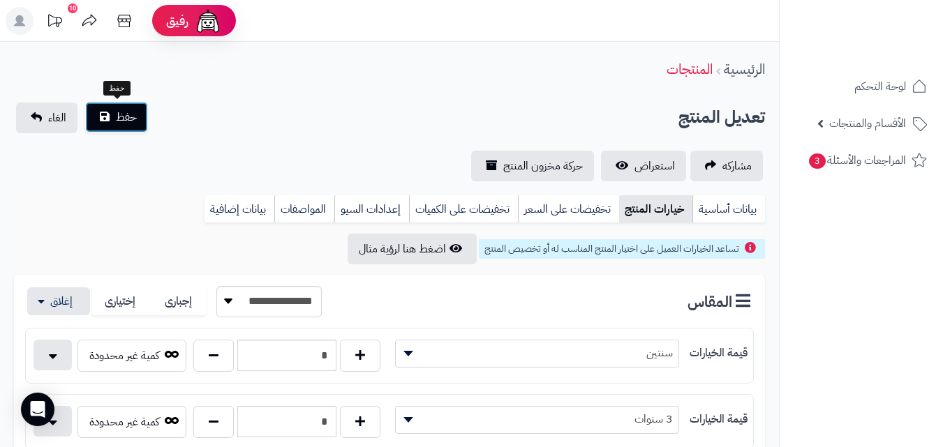
click at [124, 131] on button "حفظ" at bounding box center [116, 117] width 63 height 31
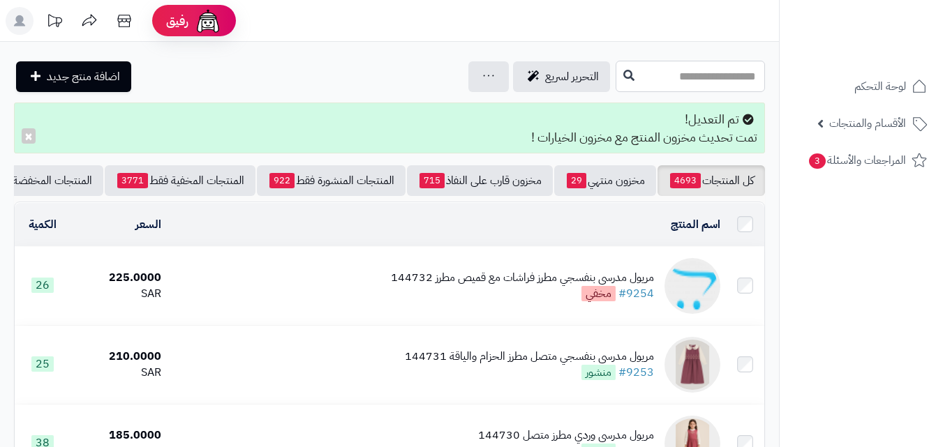
click at [679, 73] on input "text" at bounding box center [690, 76] width 149 height 31
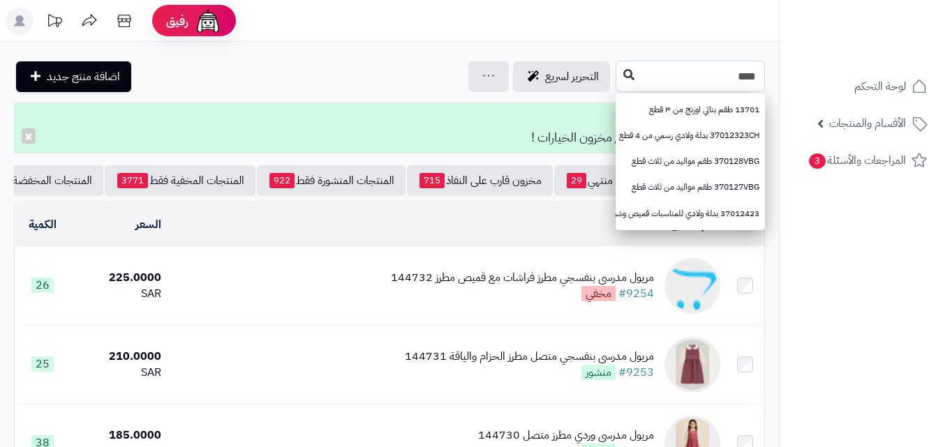
type input "****"
click at [623, 79] on icon at bounding box center [628, 74] width 11 height 11
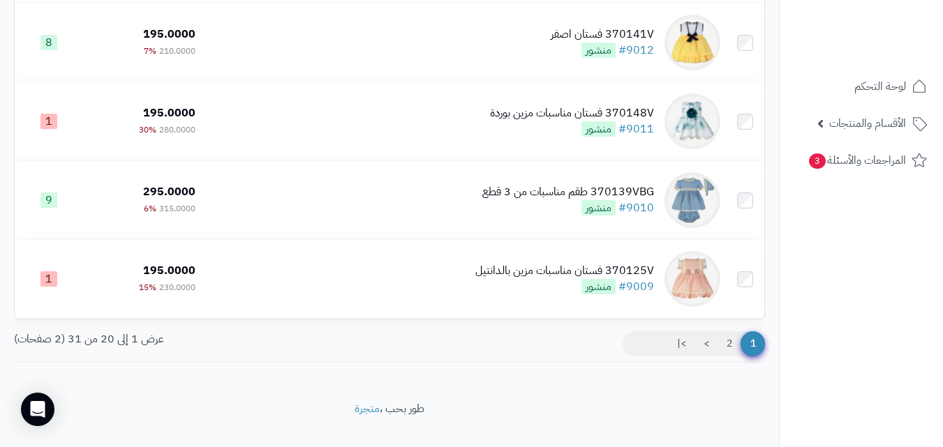
scroll to position [1471, 0]
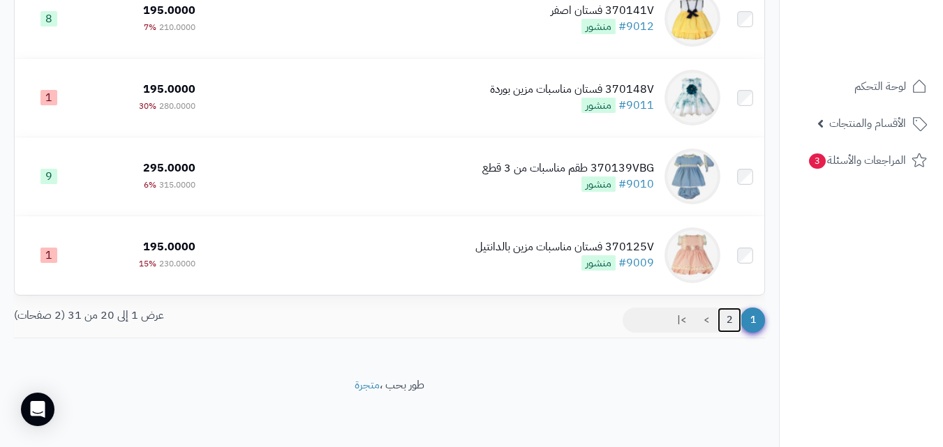
click at [729, 320] on link "2" at bounding box center [729, 320] width 24 height 25
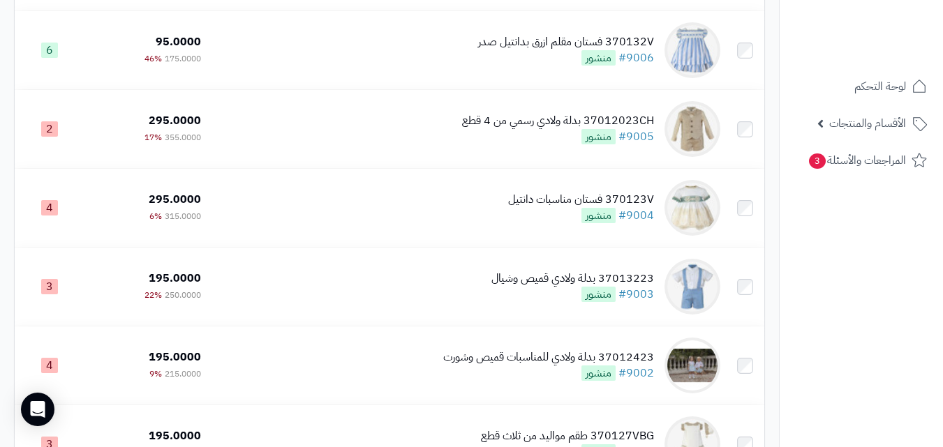
scroll to position [332, 0]
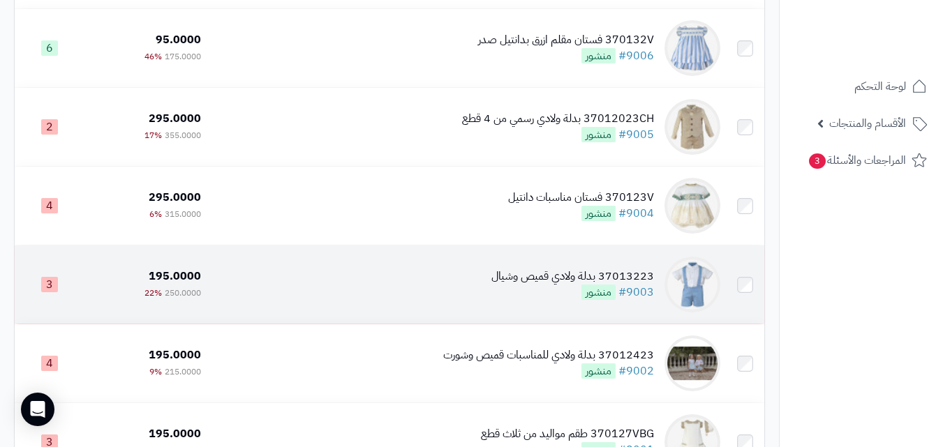
click at [364, 277] on td "37013223 بدلة ولادي قميص وشيال #9003 منشور" at bounding box center [466, 285] width 519 height 78
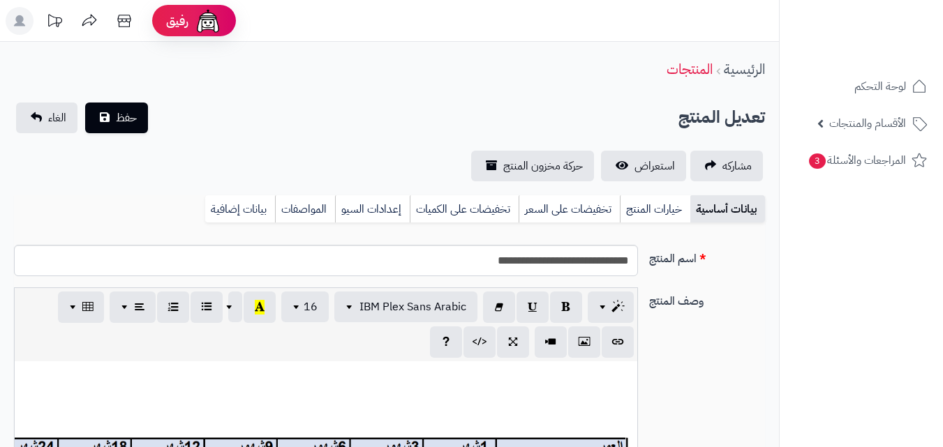
scroll to position [325, 0]
click at [628, 212] on link "خيارات المنتج" at bounding box center [655, 209] width 70 height 28
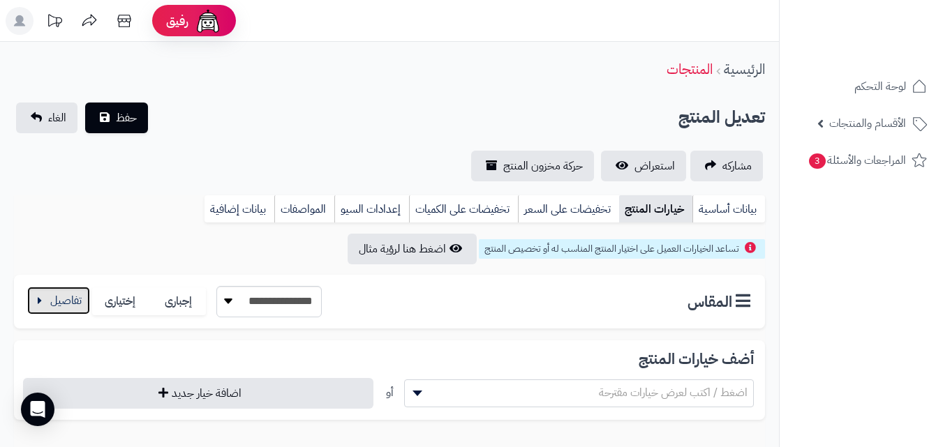
click at [80, 304] on button "button" at bounding box center [58, 301] width 63 height 28
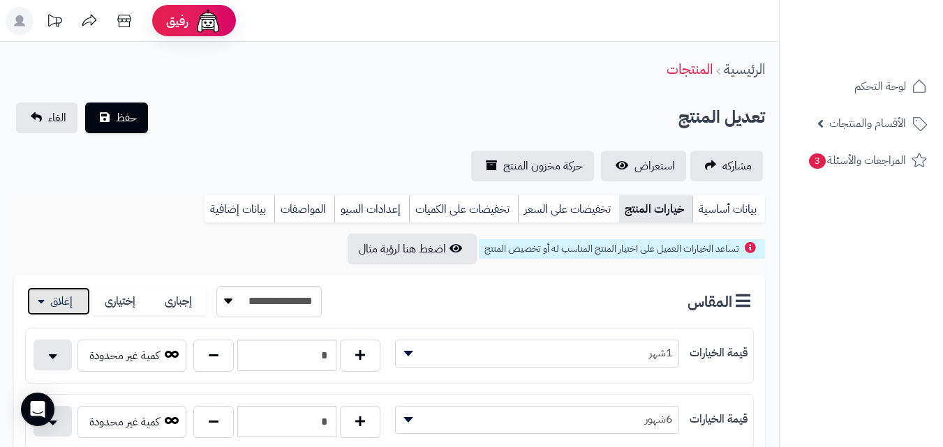
scroll to position [144, 0]
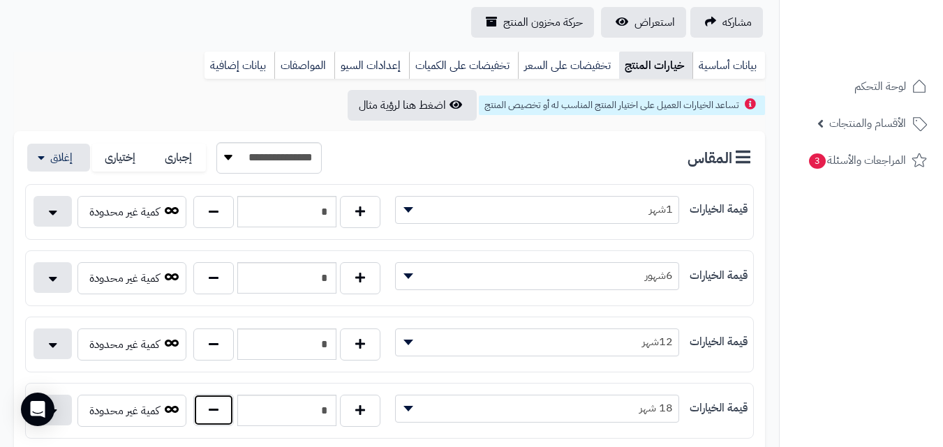
click at [213, 422] on button "button" at bounding box center [213, 410] width 40 height 32
type input "*"
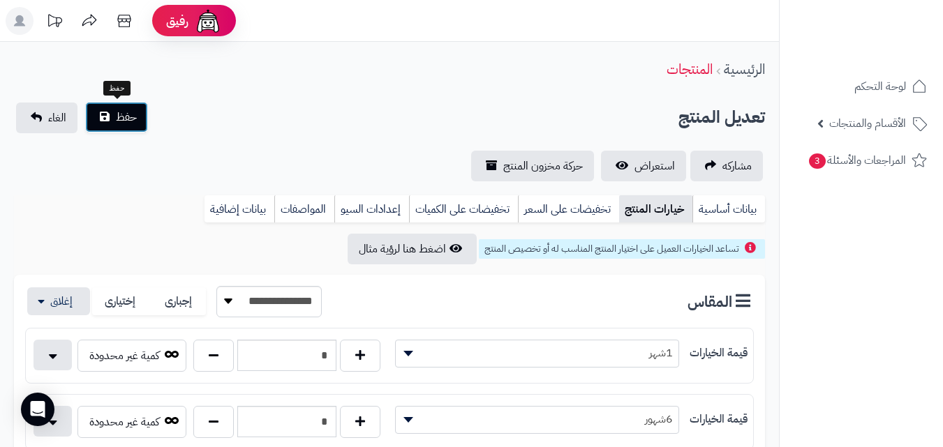
click at [101, 119] on button "حفظ" at bounding box center [116, 117] width 63 height 31
